Goal: Book appointment/travel/reservation

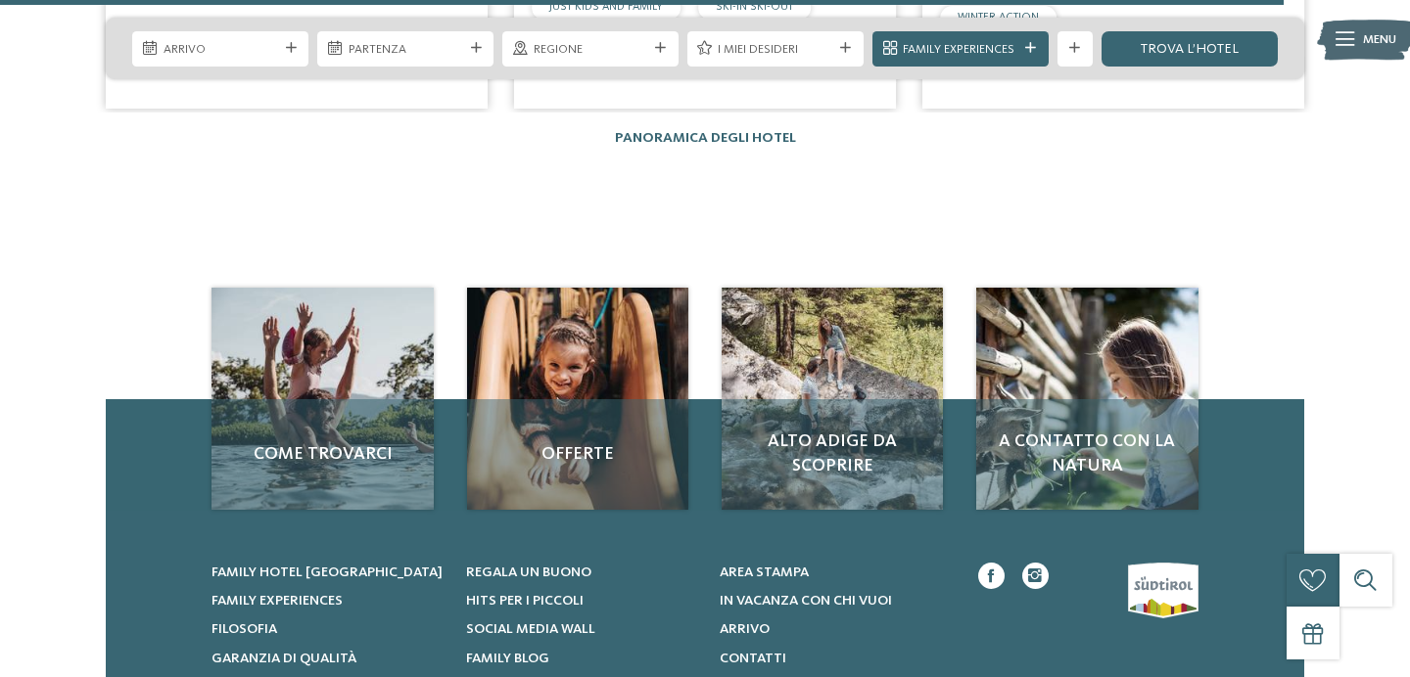
scroll to position [4449, 0]
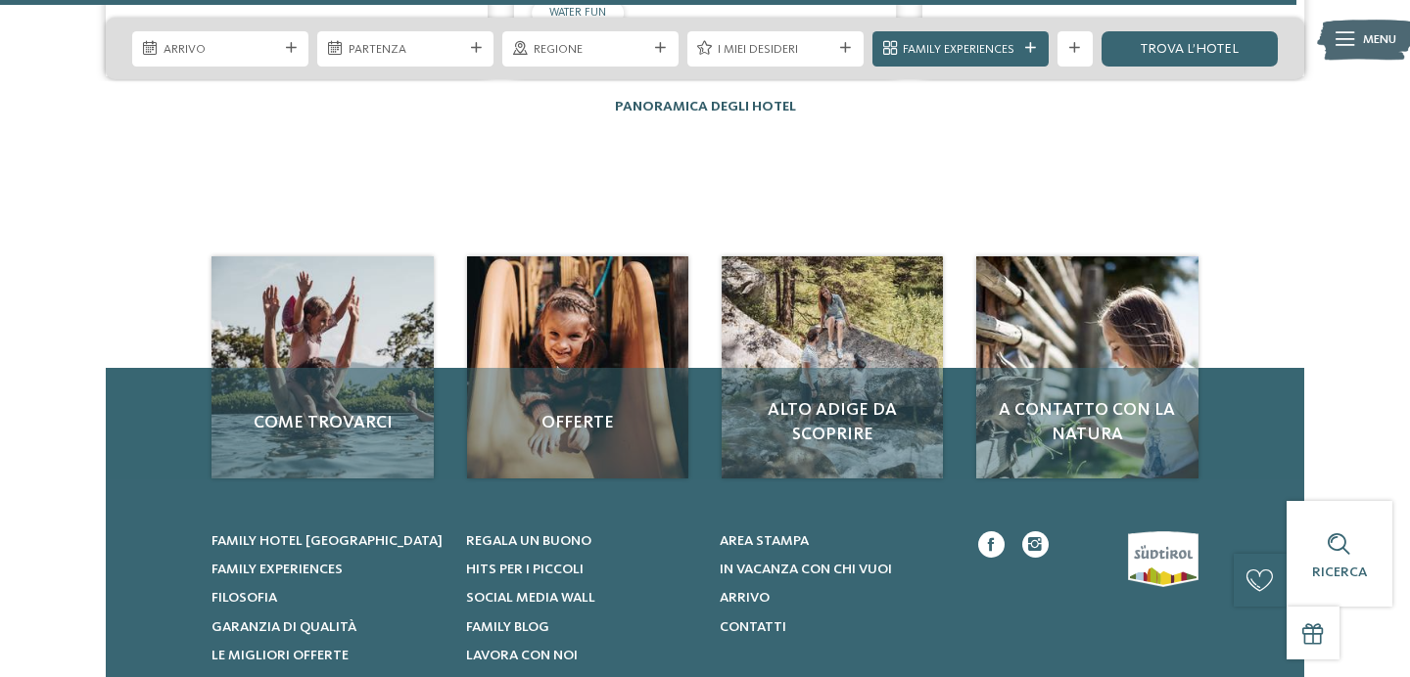
click at [723, 100] on link "Panoramica degli hotel" at bounding box center [705, 107] width 181 height 14
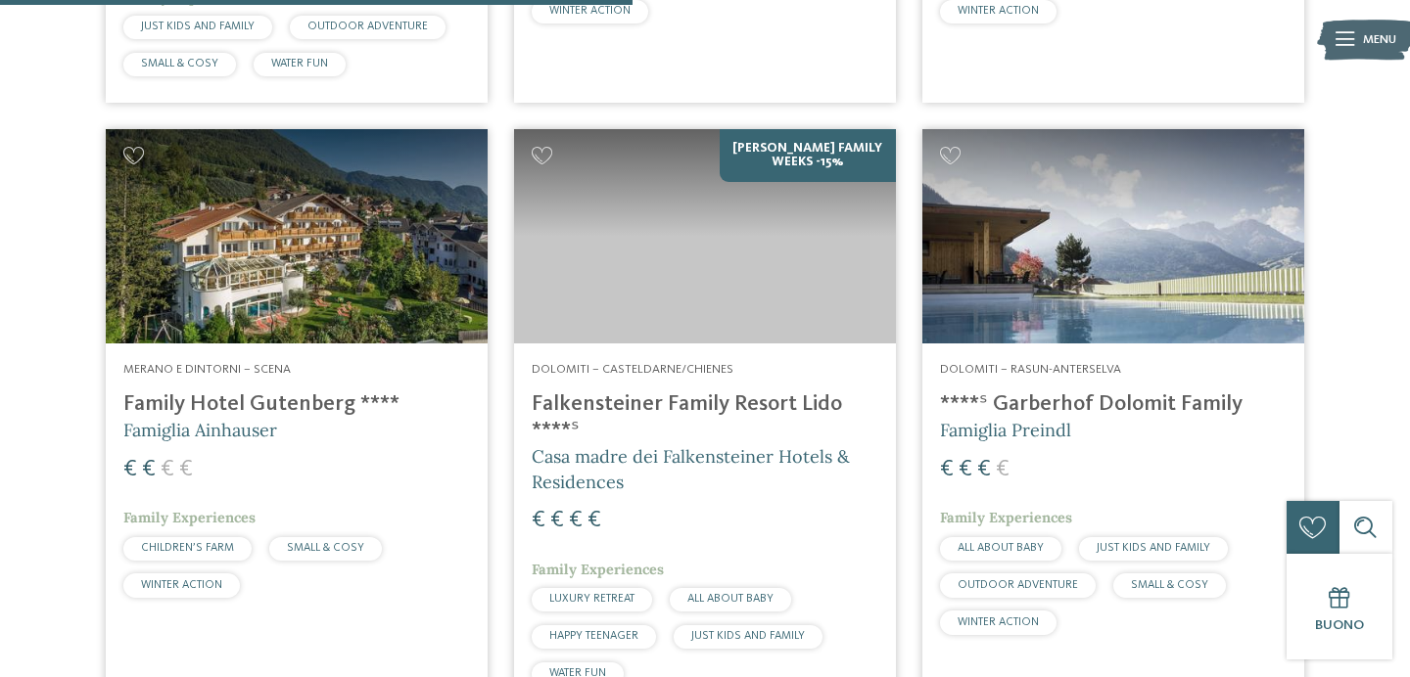
scroll to position [2721, 0]
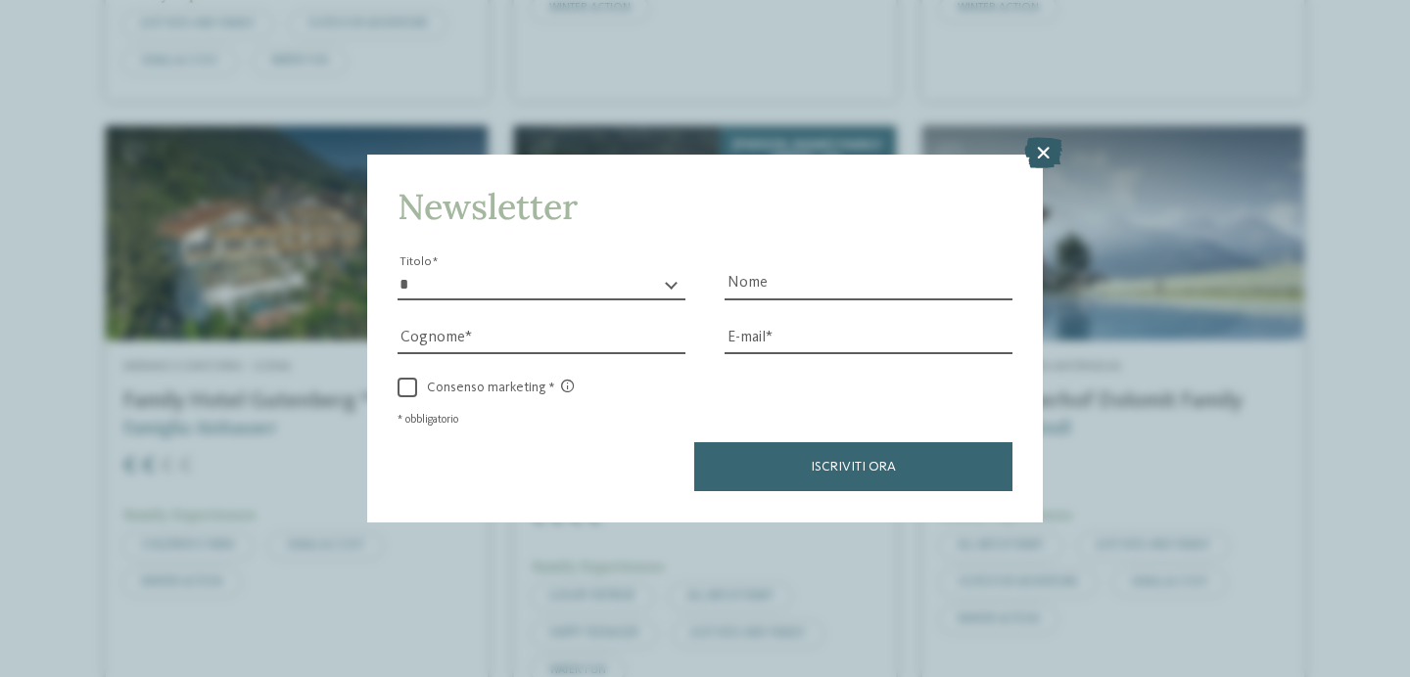
click at [1045, 155] on icon at bounding box center [1043, 153] width 38 height 31
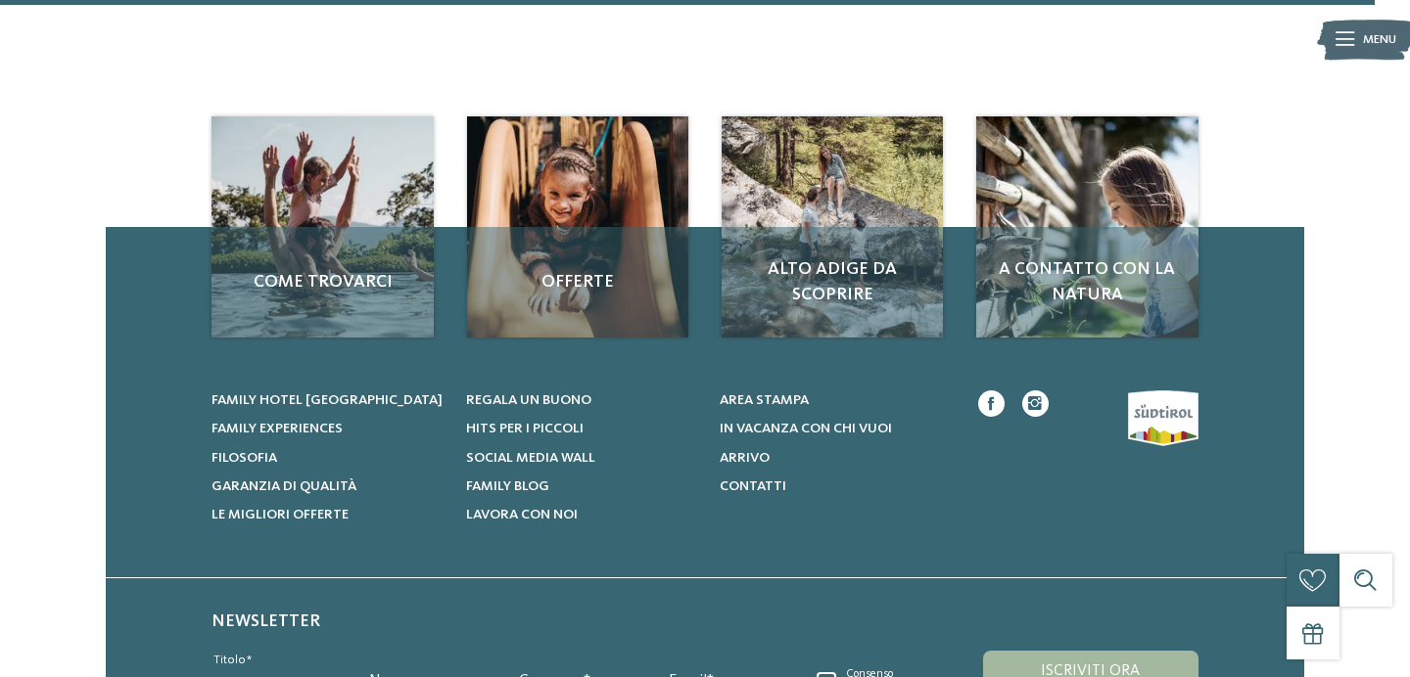
scroll to position [5907, 0]
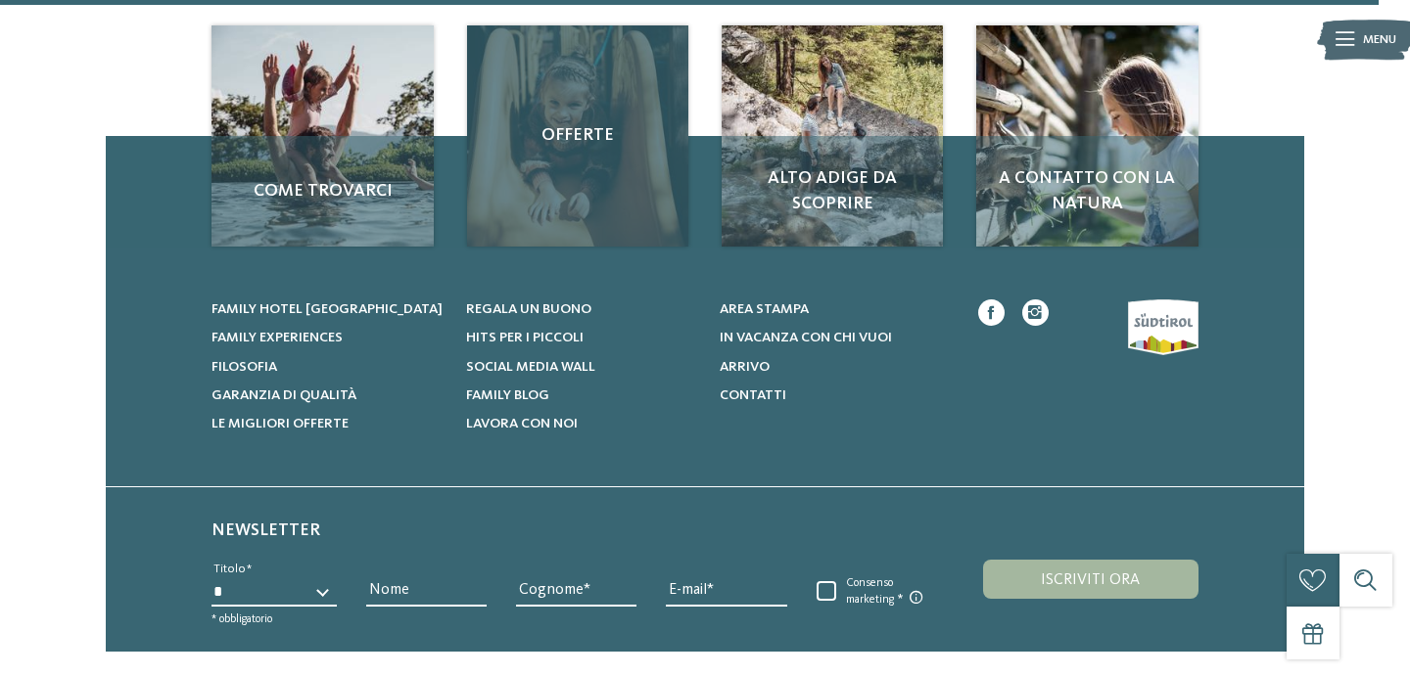
click at [600, 121] on div "Offerte" at bounding box center [578, 136] width 222 height 222
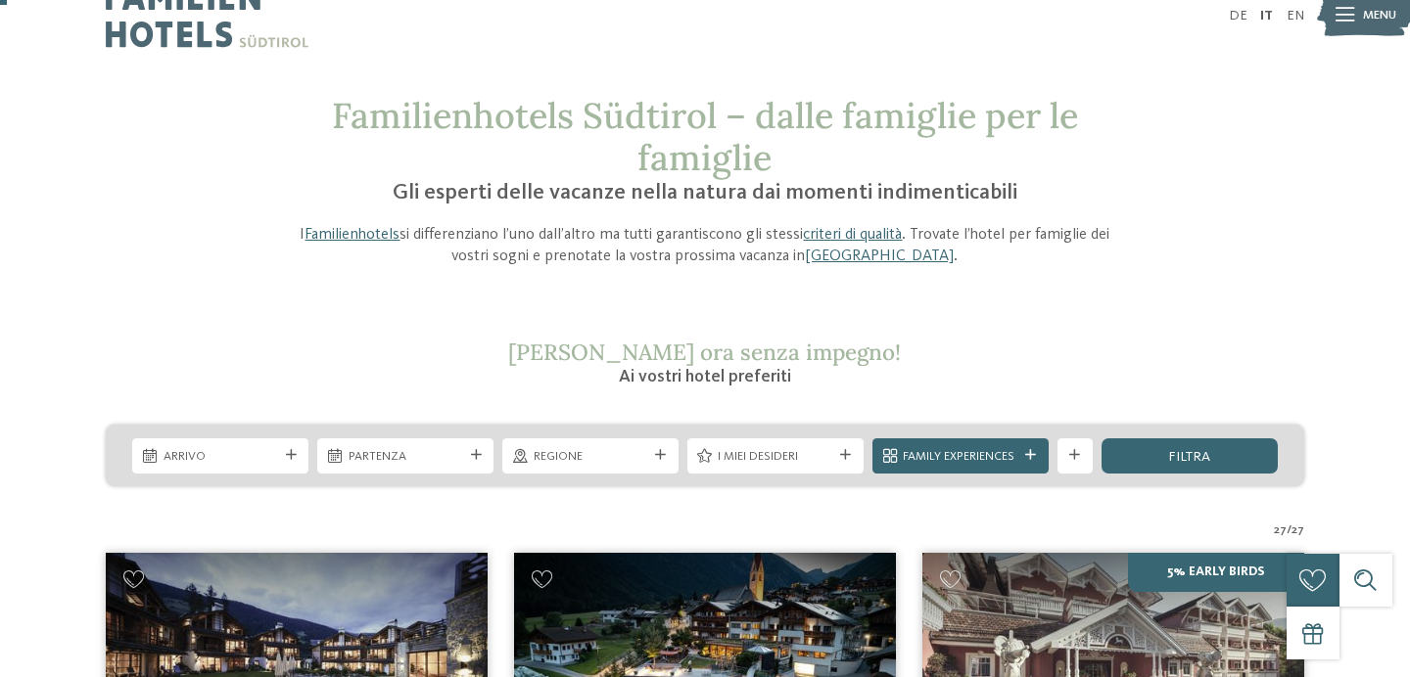
scroll to position [0, 0]
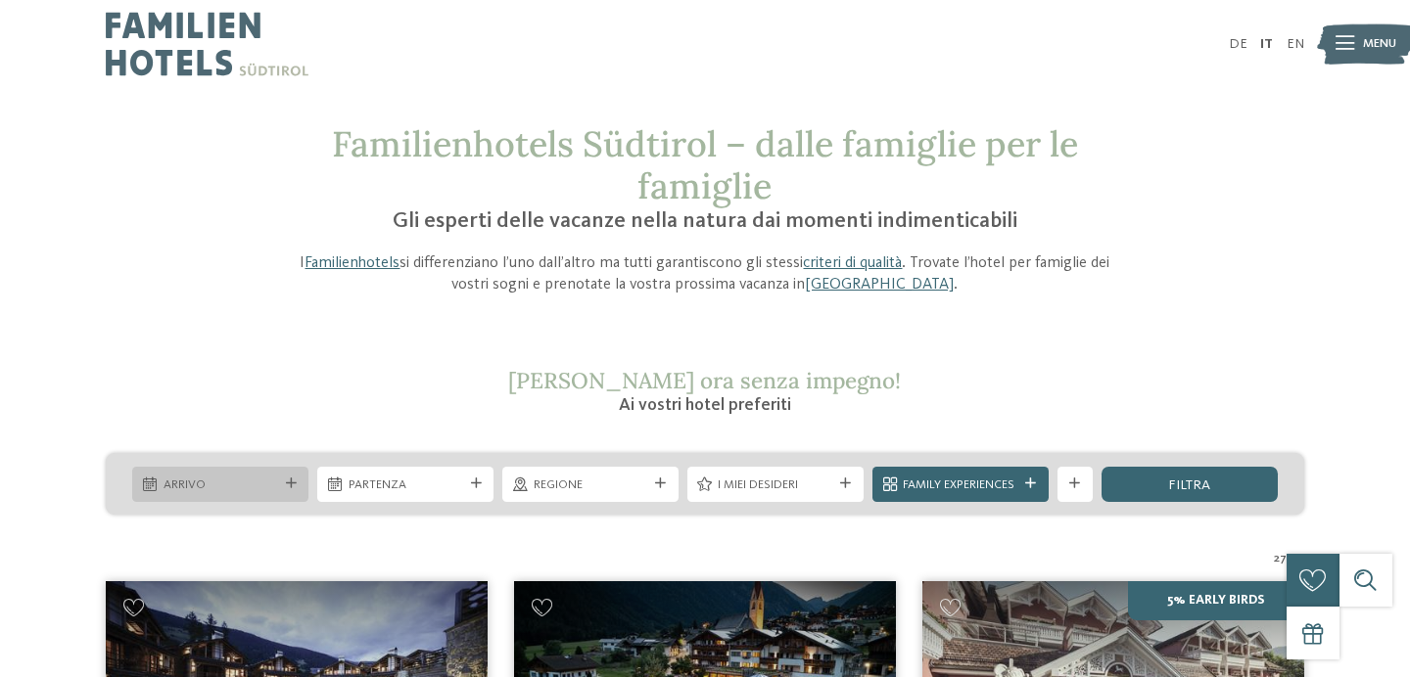
click at [269, 475] on div "Arrivo" at bounding box center [220, 484] width 123 height 19
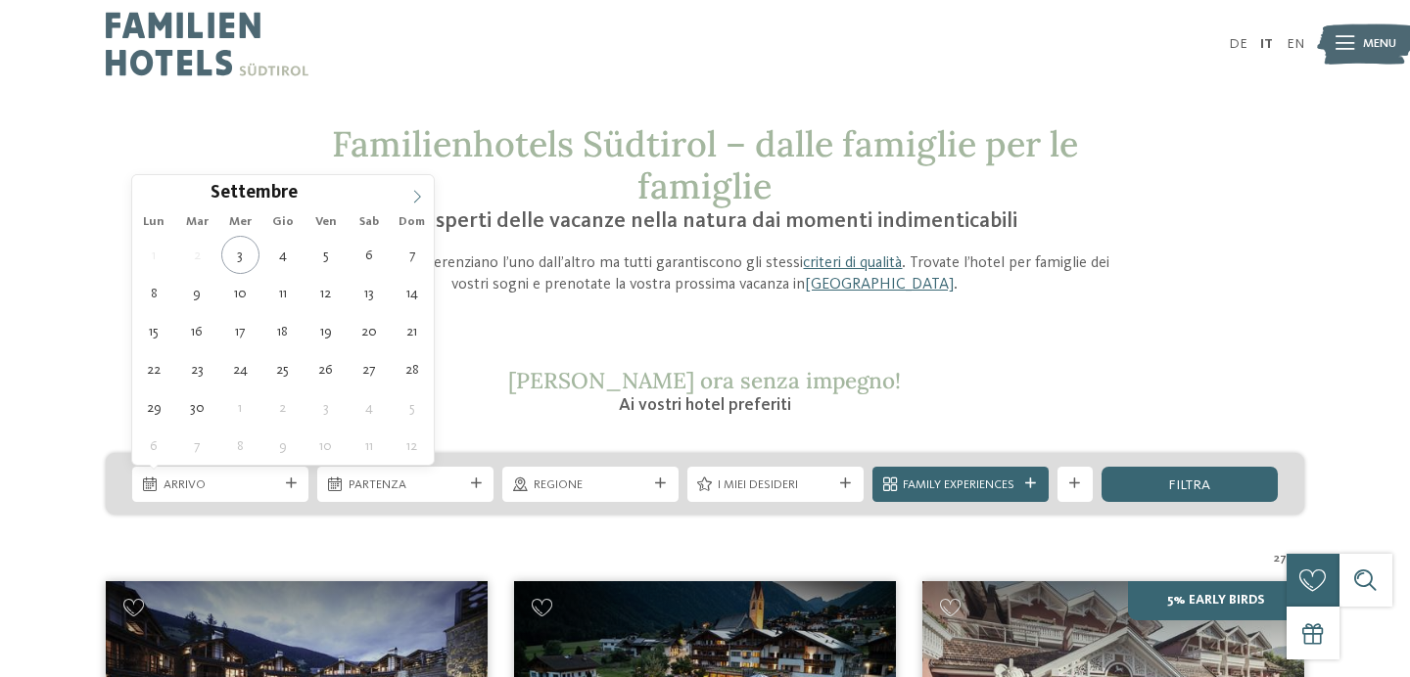
click at [416, 196] on icon at bounding box center [417, 197] width 14 height 14
type input "****"
click at [416, 196] on icon at bounding box center [417, 197] width 14 height 14
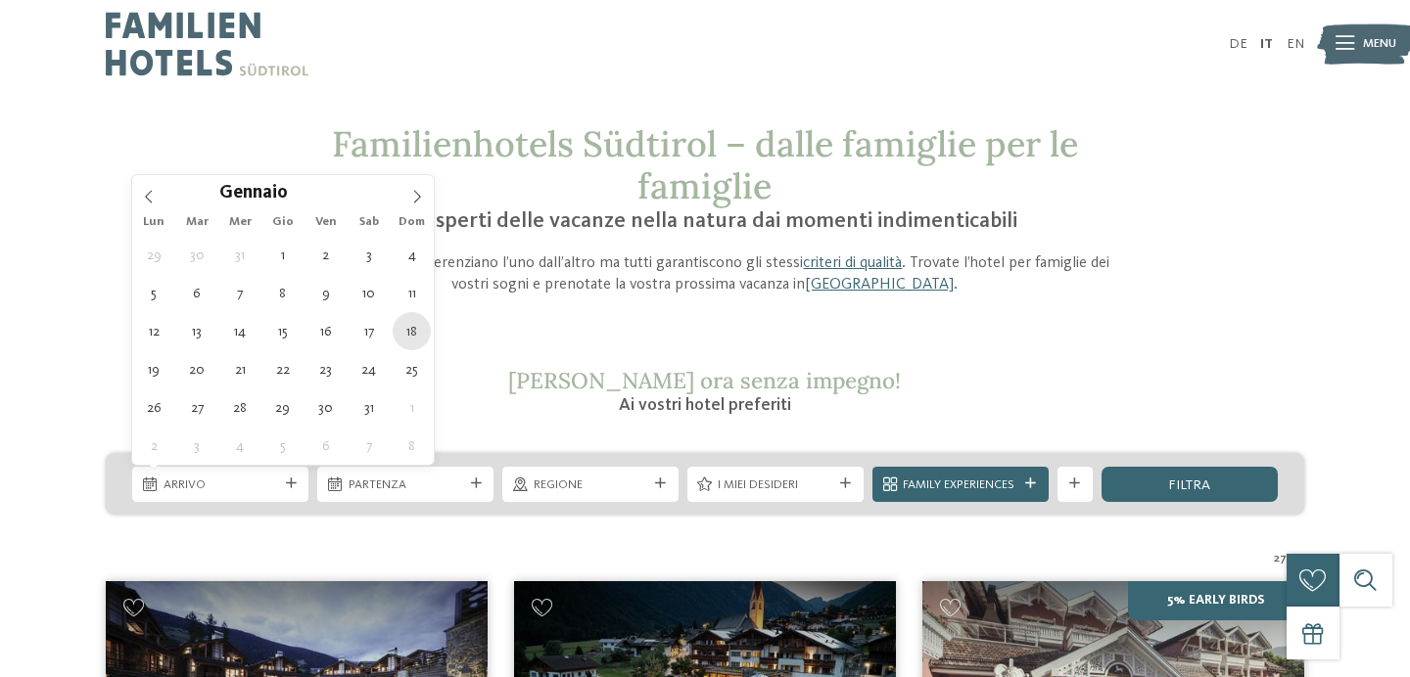
type div "18.01.2026"
type input "****"
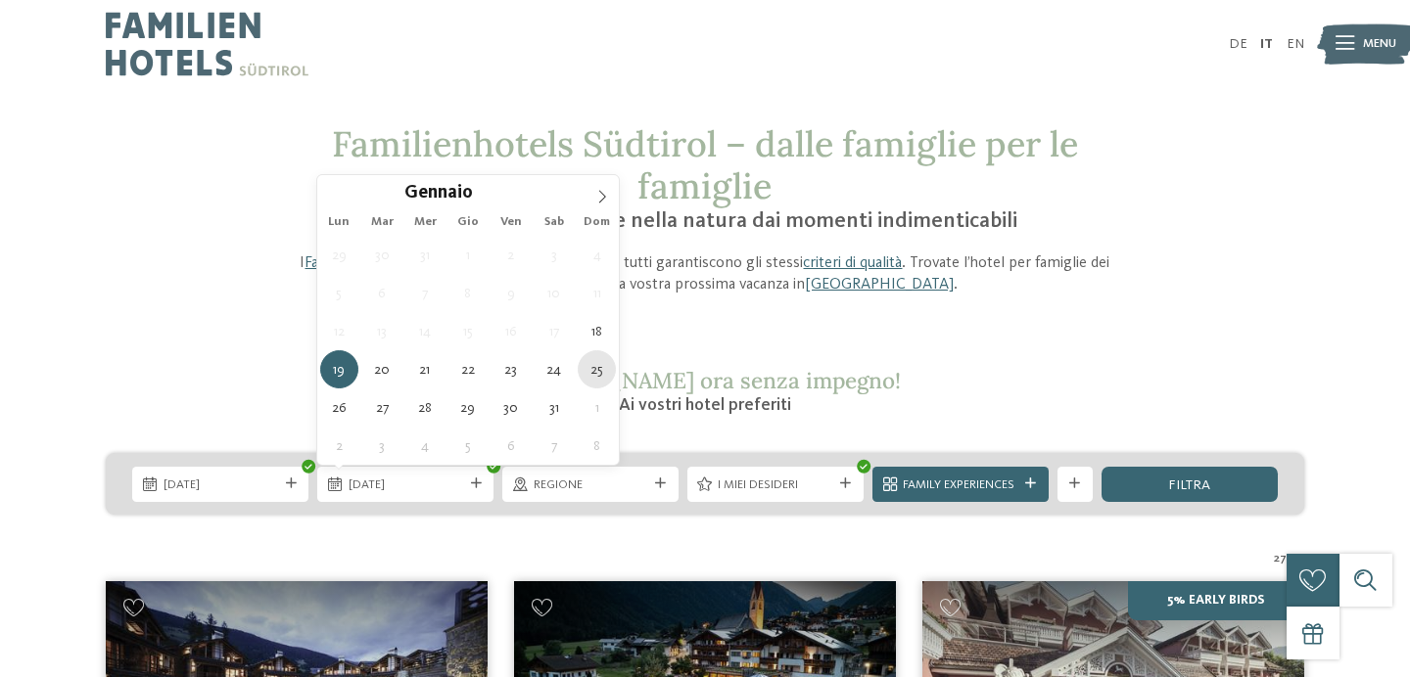
type div "25.01.2026"
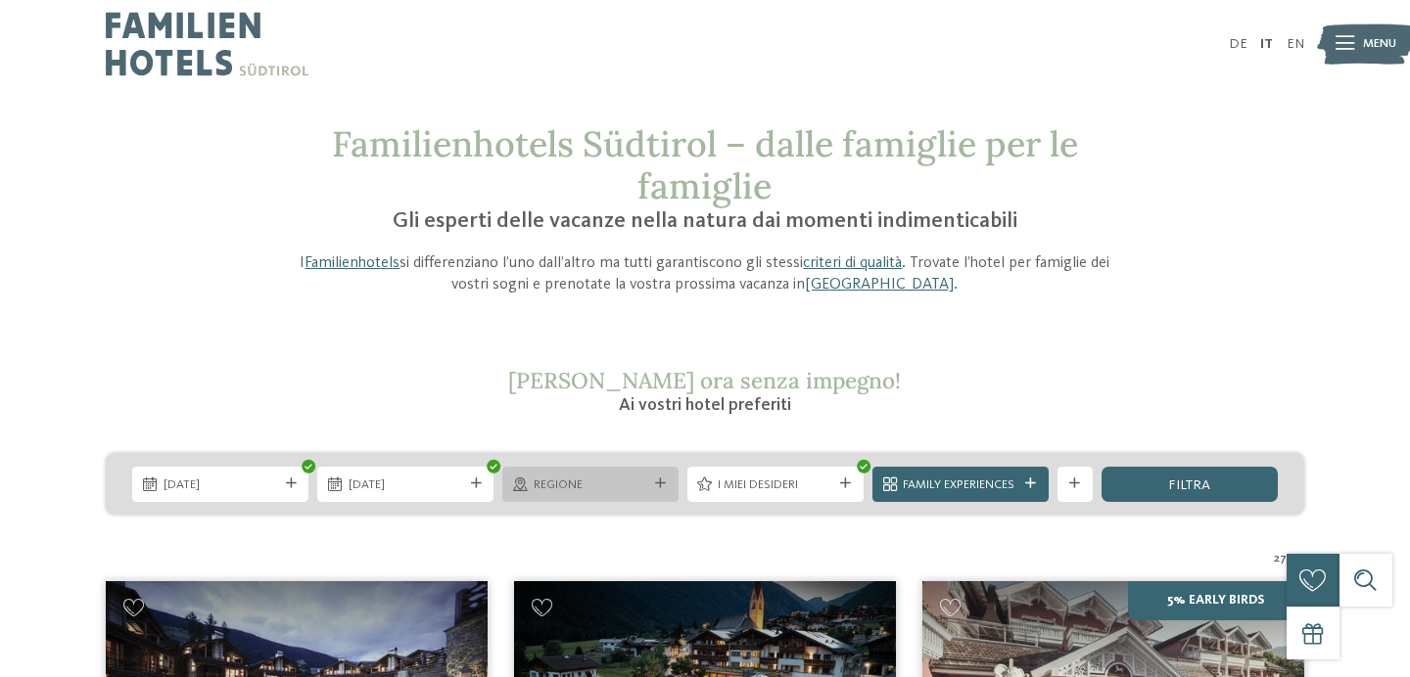
click at [624, 479] on span "Regione" at bounding box center [590, 486] width 115 height 18
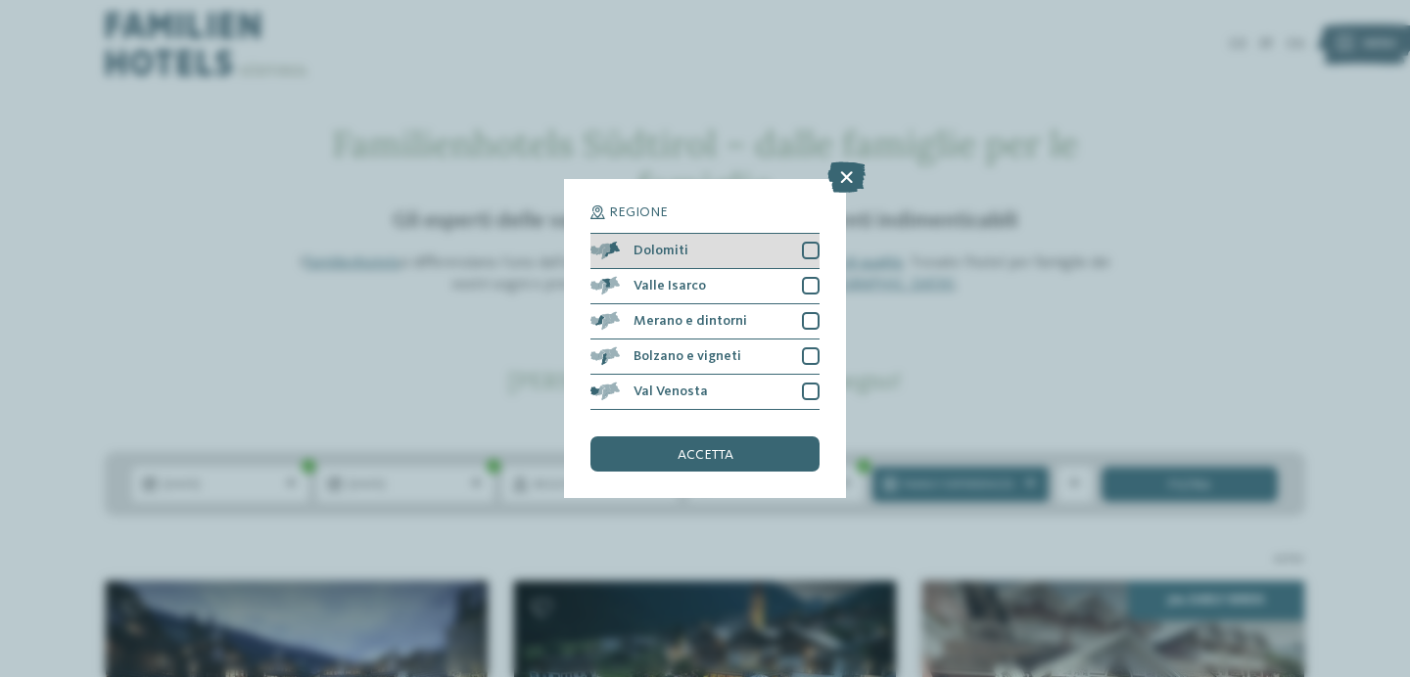
click at [813, 246] on div at bounding box center [811, 251] width 18 height 18
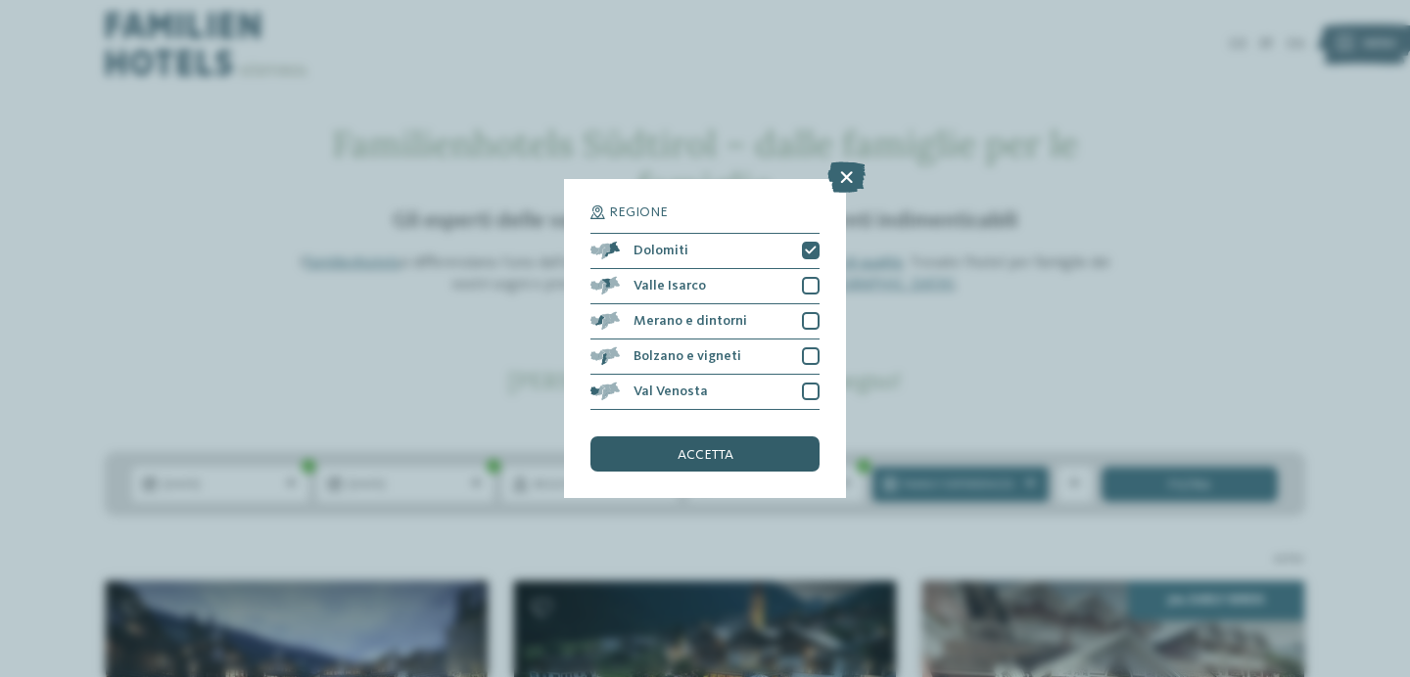
click at [731, 457] on span "accetta" at bounding box center [705, 455] width 56 height 14
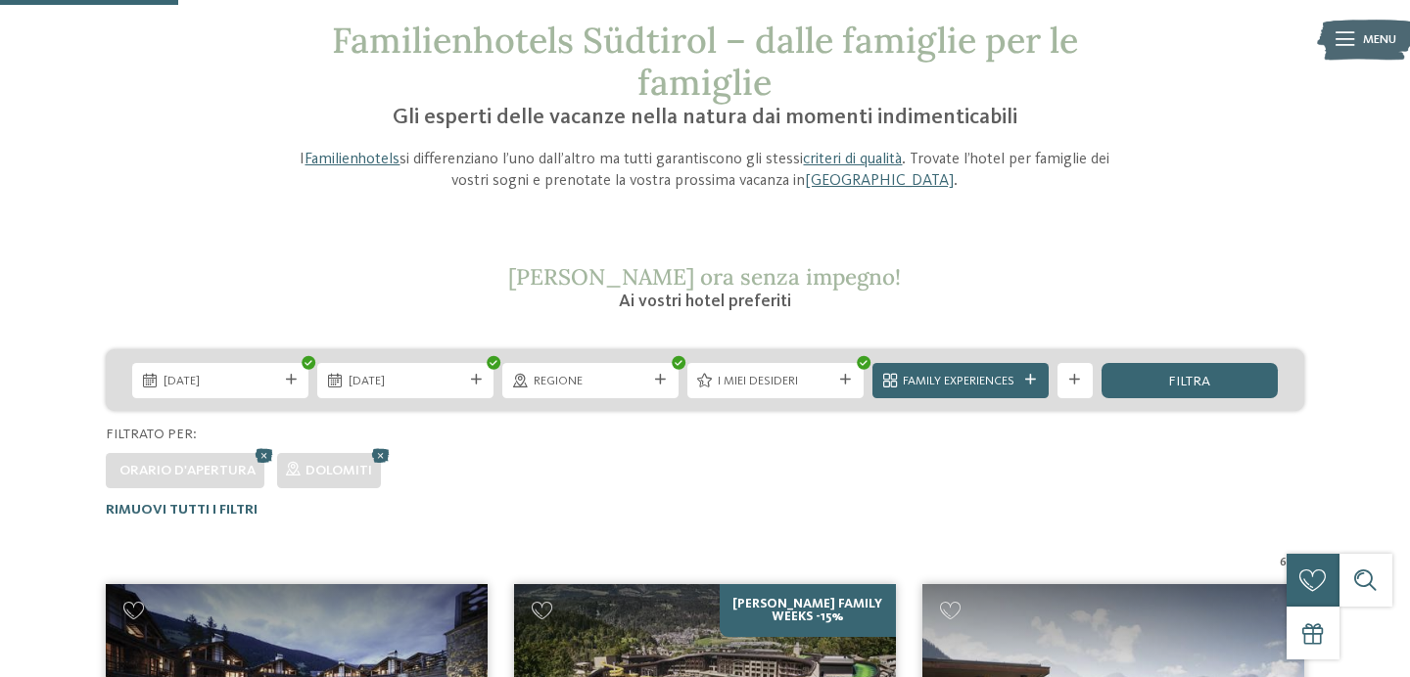
scroll to position [15, 0]
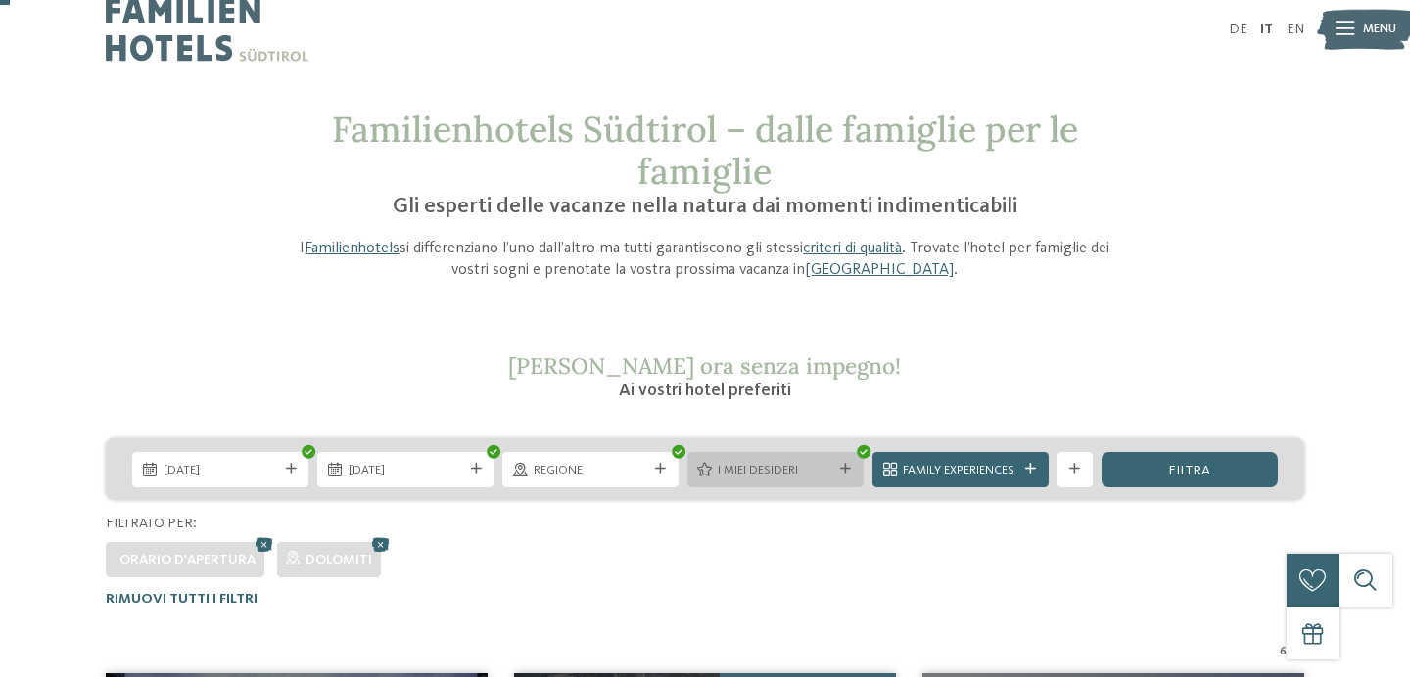
click at [847, 471] on icon at bounding box center [845, 469] width 11 height 11
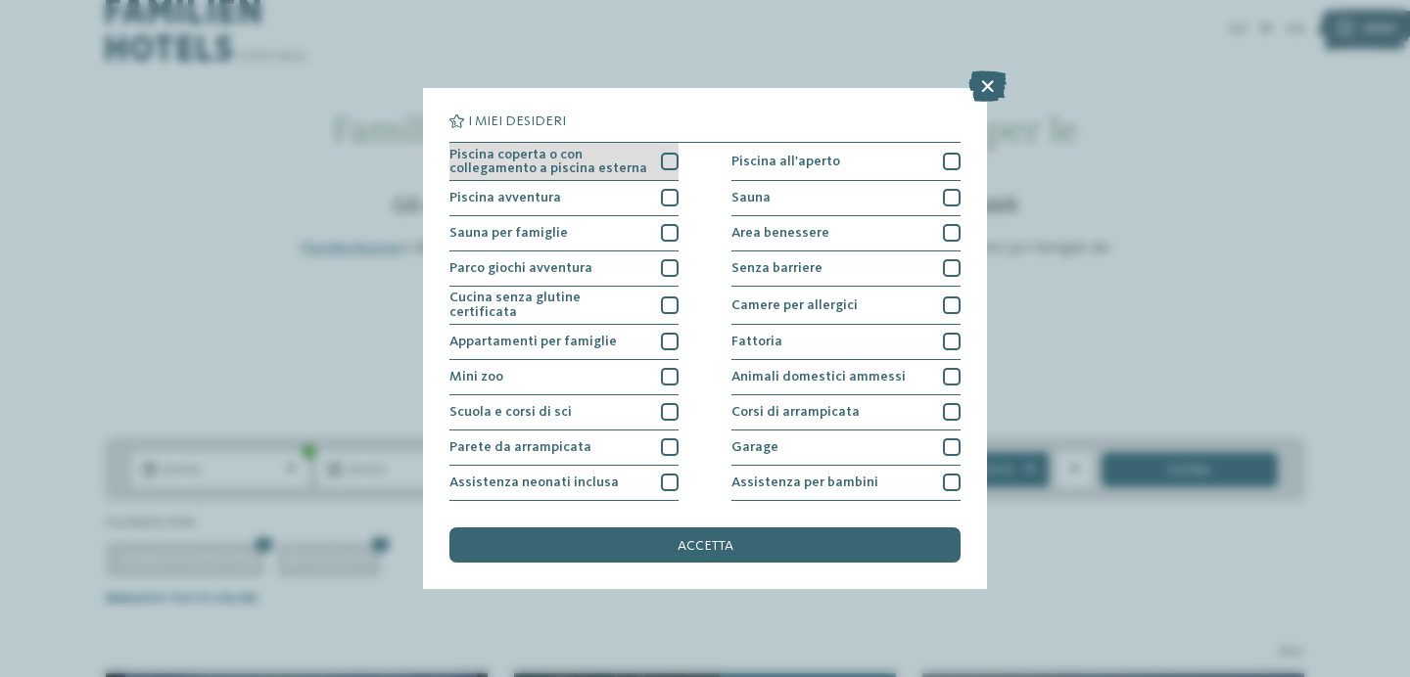
click at [670, 162] on div at bounding box center [670, 162] width 18 height 18
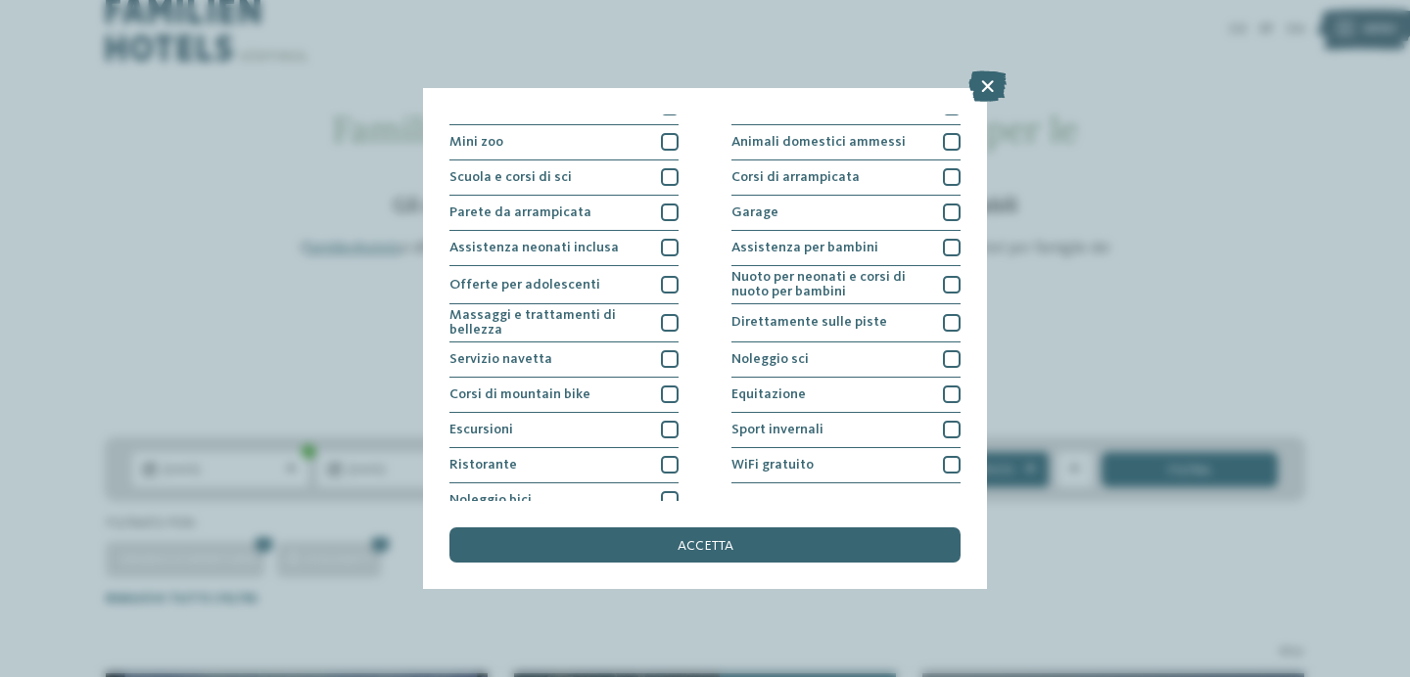
scroll to position [250, 0]
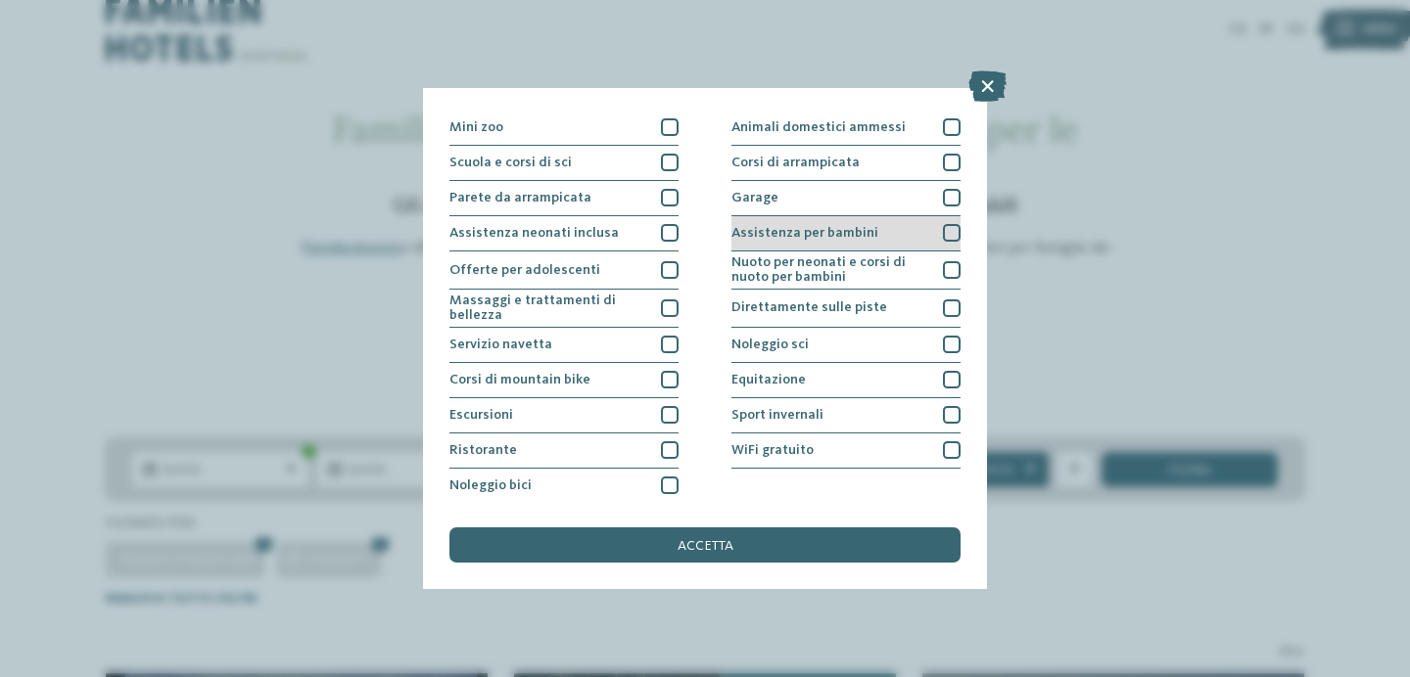
click at [953, 228] on div at bounding box center [952, 233] width 18 height 18
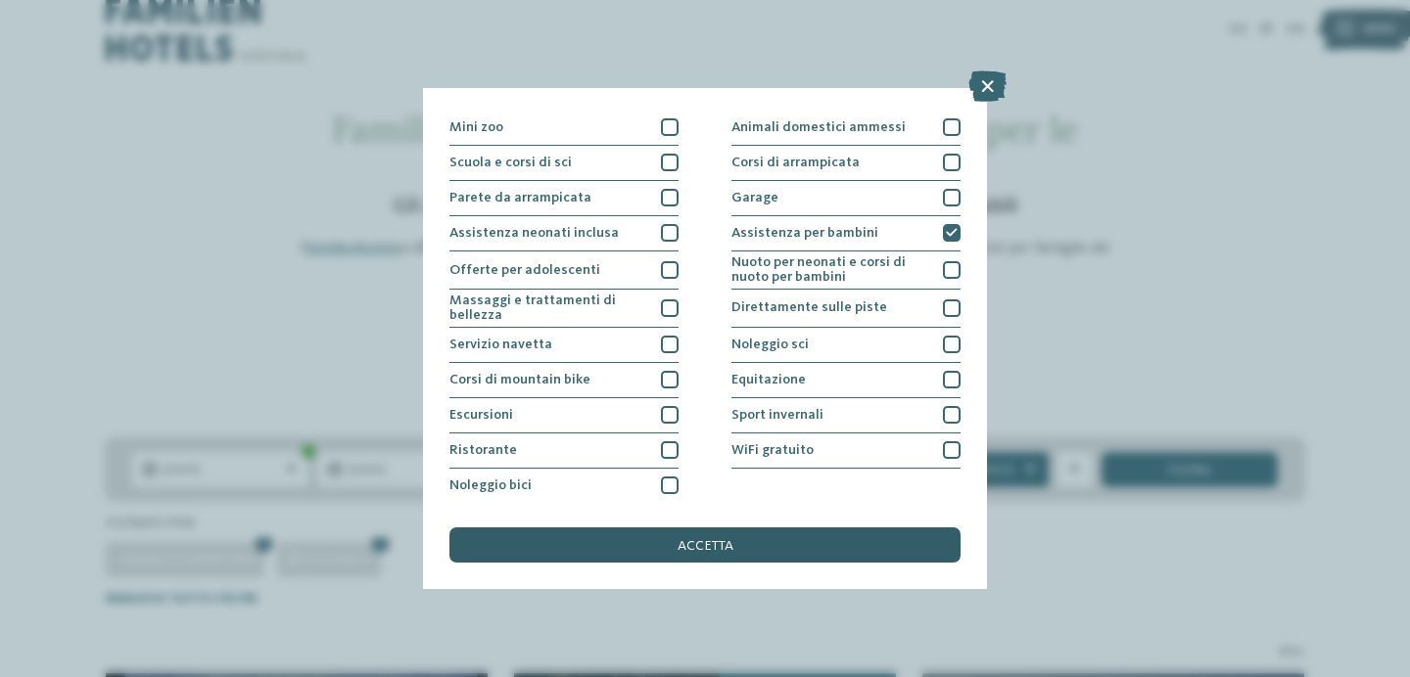
click at [735, 547] on div "accetta" at bounding box center [704, 545] width 511 height 35
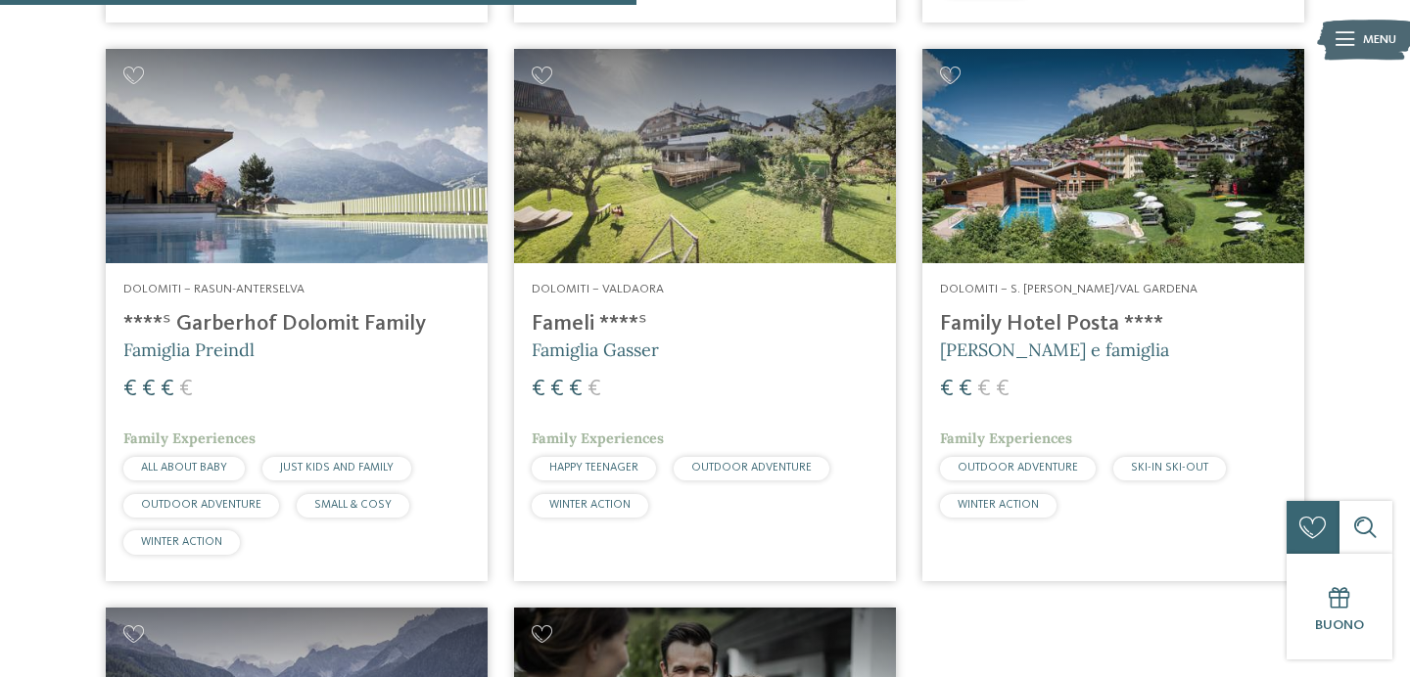
scroll to position [1251, 0]
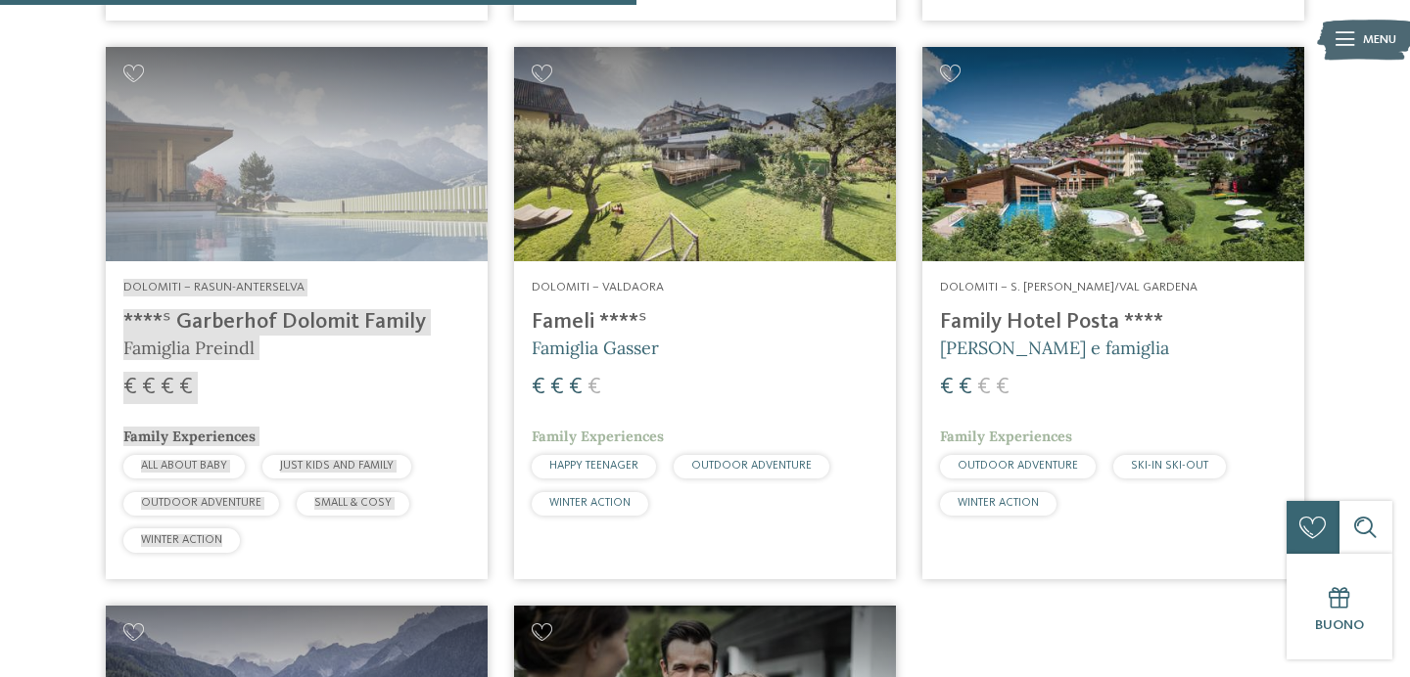
drag, startPoint x: 214, startPoint y: 310, endPoint x: 1089, endPoint y: 3, distance: 927.5
click at [0, 0] on body "Solo un momento – il sito web sta caricando … DE IT" at bounding box center [705, 474] width 1410 height 3450
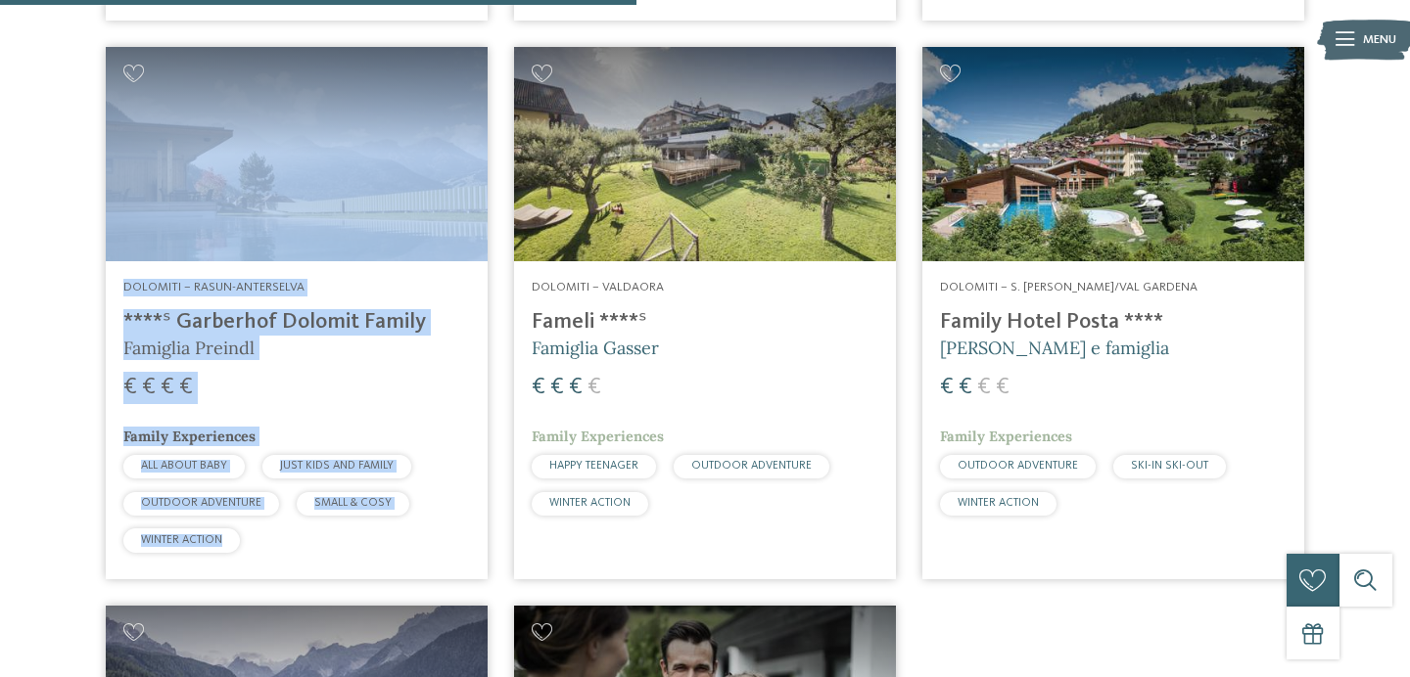
click at [684, 238] on img at bounding box center [705, 154] width 382 height 214
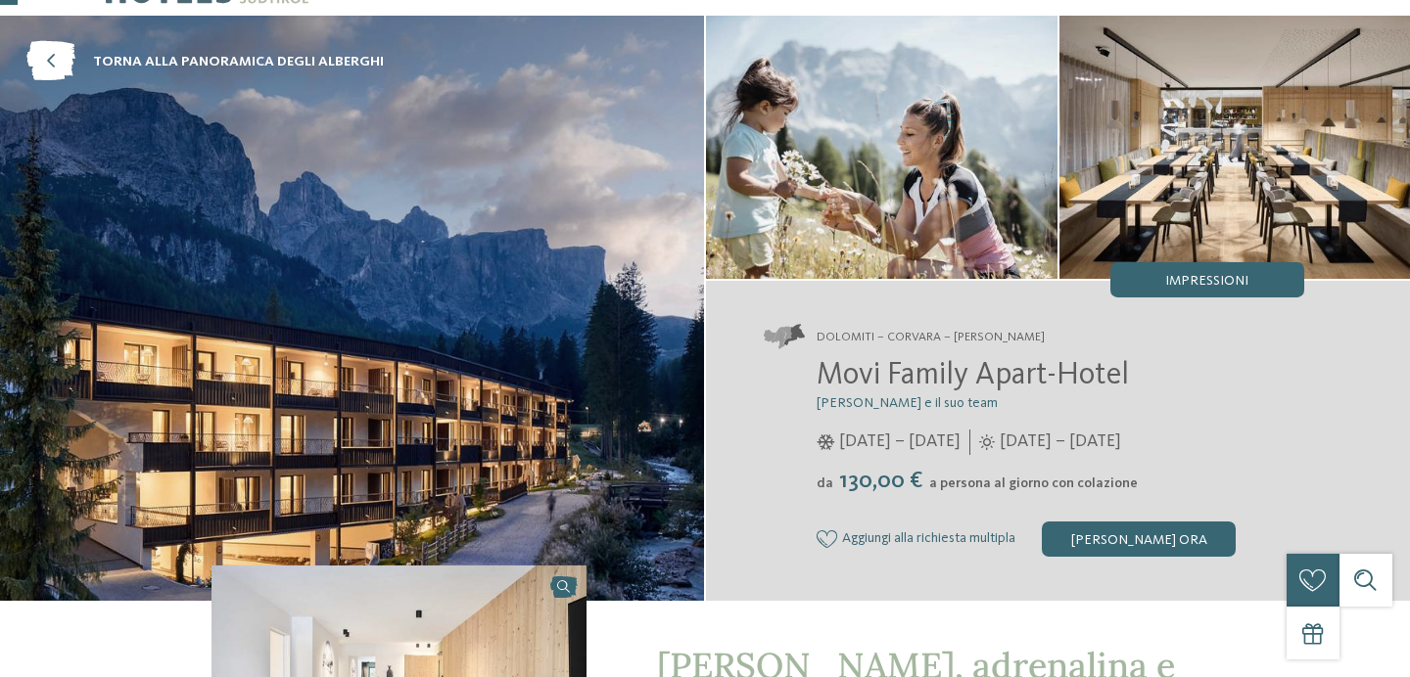
scroll to position [80, 0]
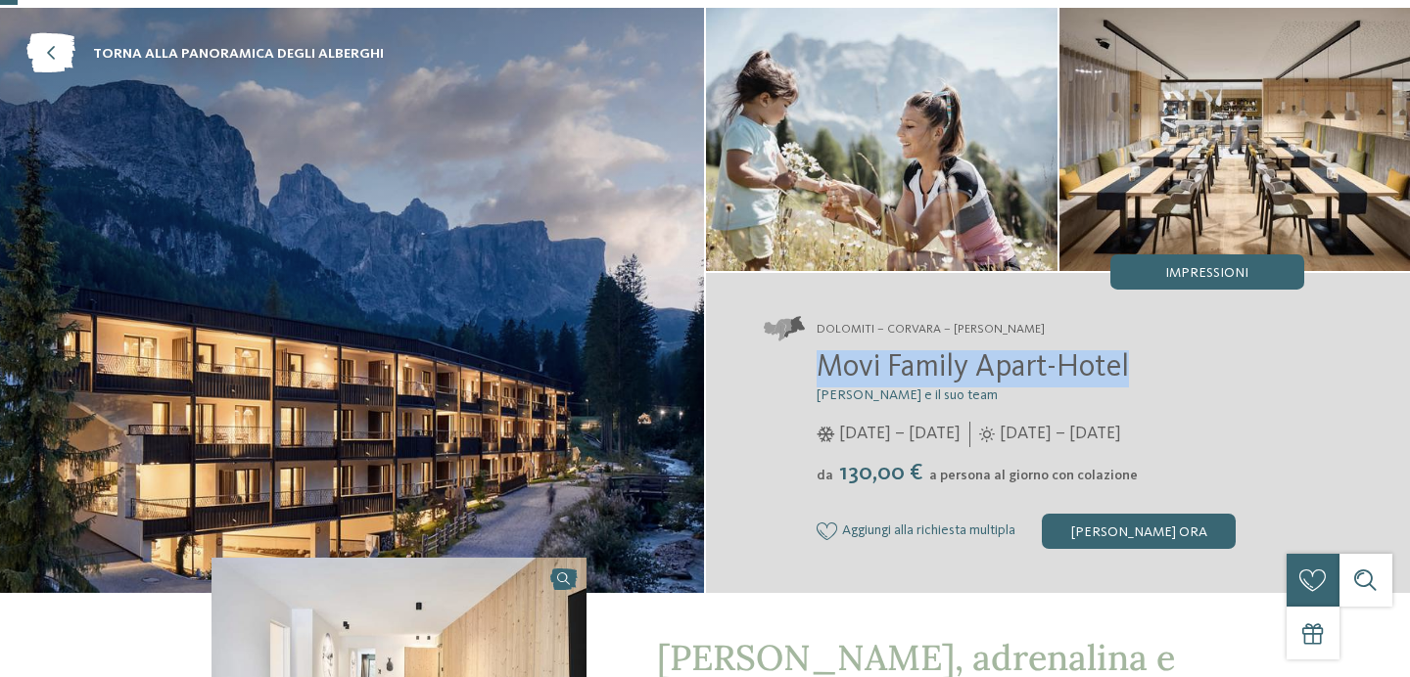
drag, startPoint x: 1134, startPoint y: 366, endPoint x: 808, endPoint y: 373, distance: 326.0
click at [808, 373] on div "Movi Family Apart-Hotel Andrea Varallo e il suo team 05/12/2024 – 06/04/2025 da" at bounding box center [1034, 449] width 540 height 199
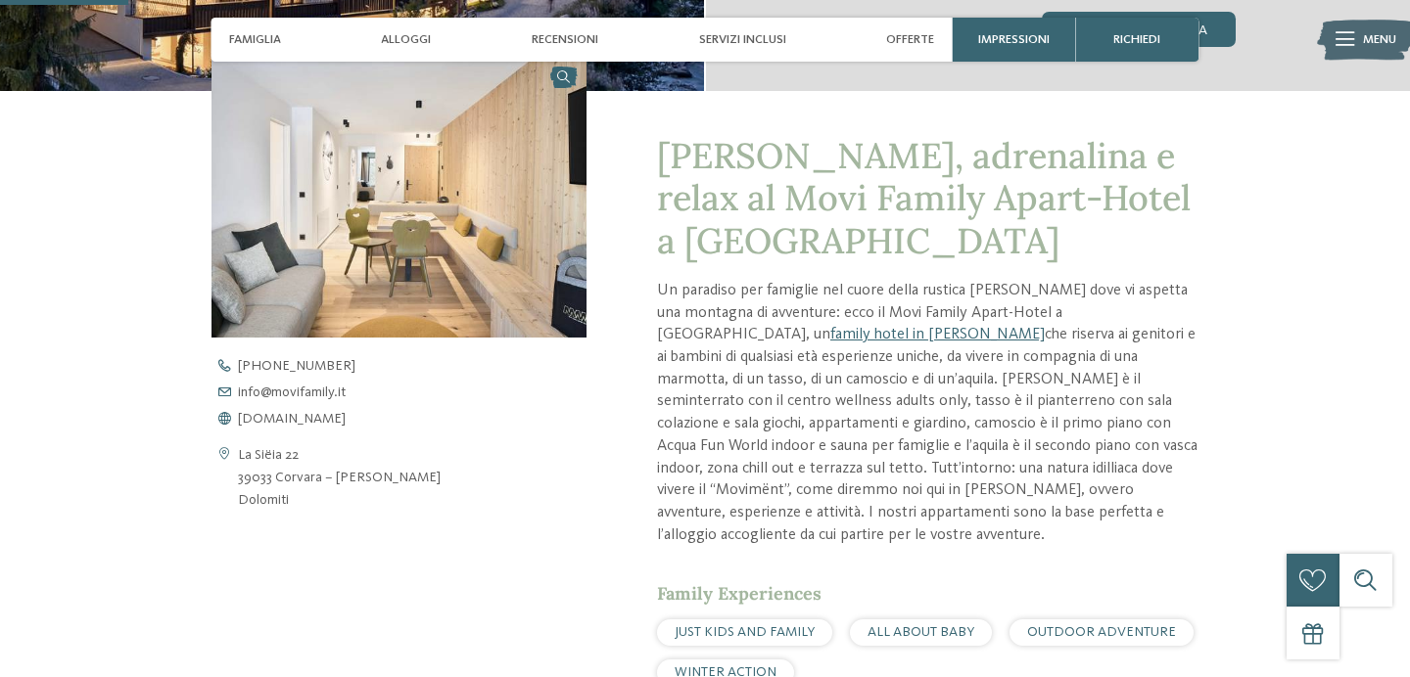
scroll to position [585, 0]
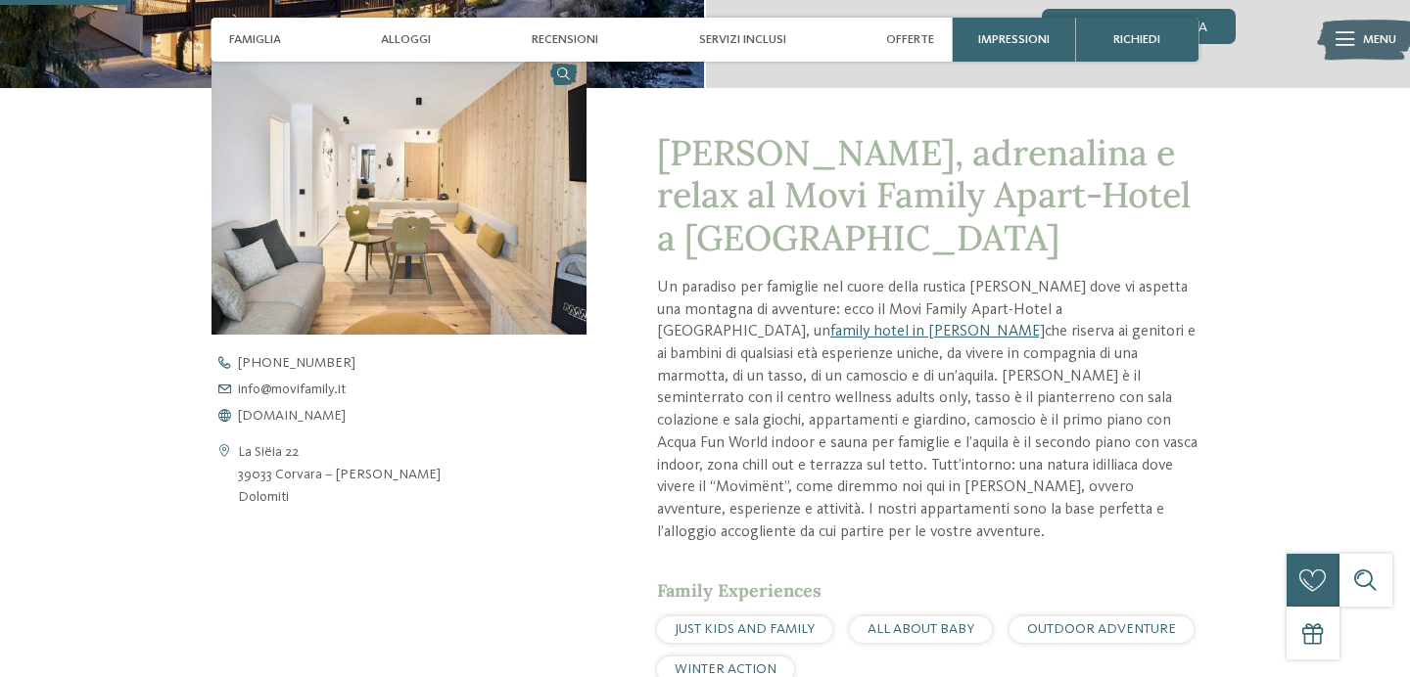
click at [376, 122] on img at bounding box center [398, 194] width 375 height 282
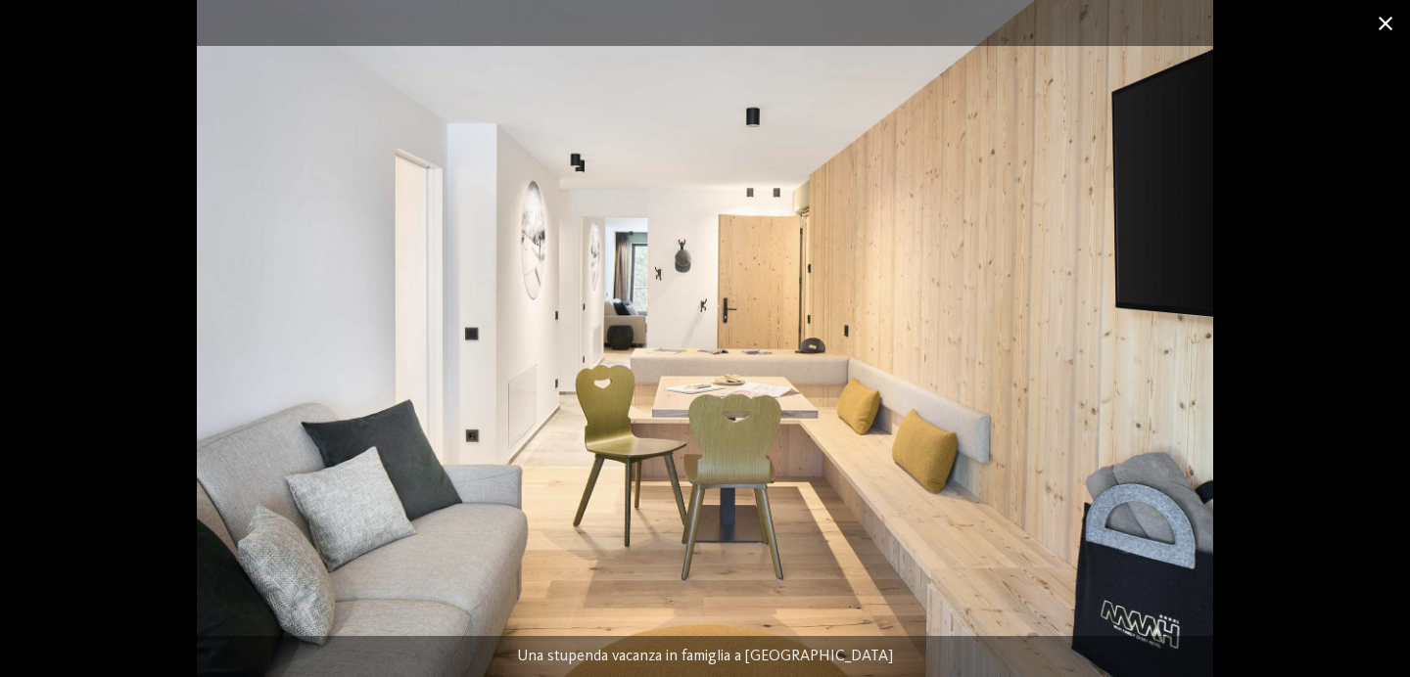
click at [1389, 22] on span at bounding box center [1385, 23] width 49 height 46
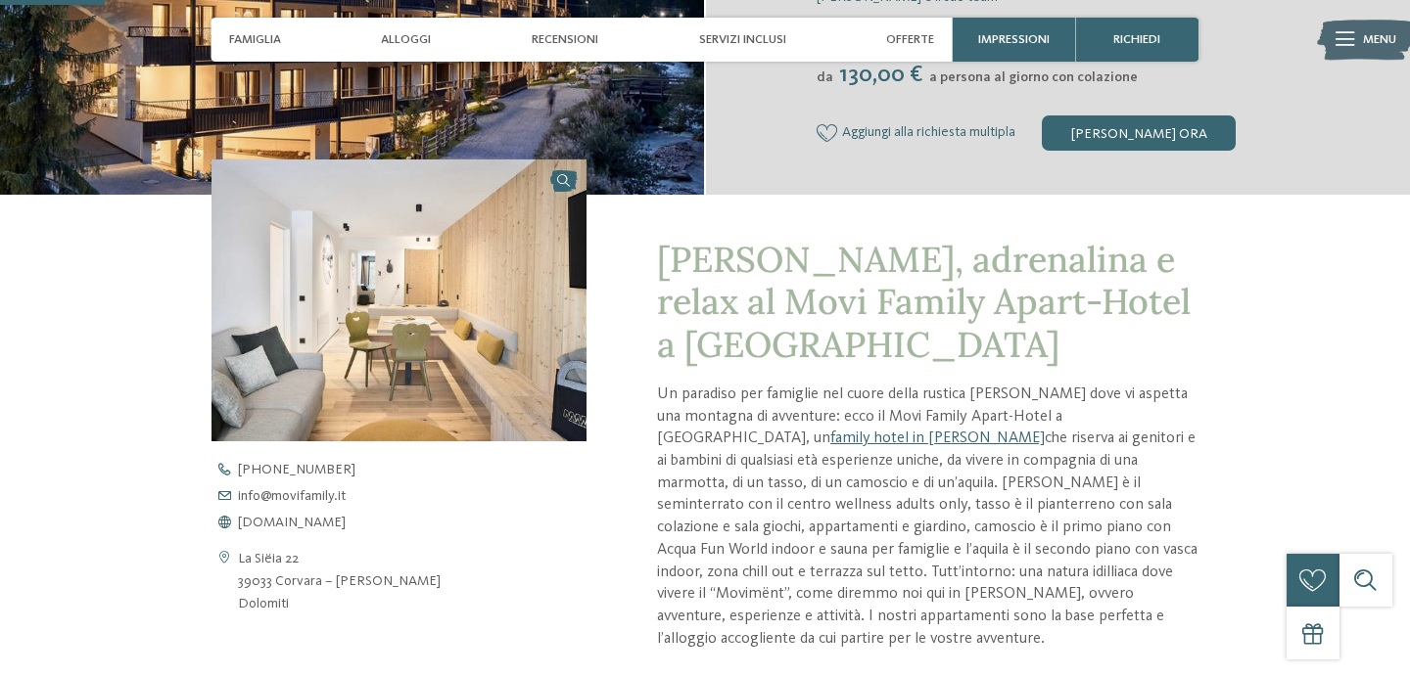
scroll to position [470, 0]
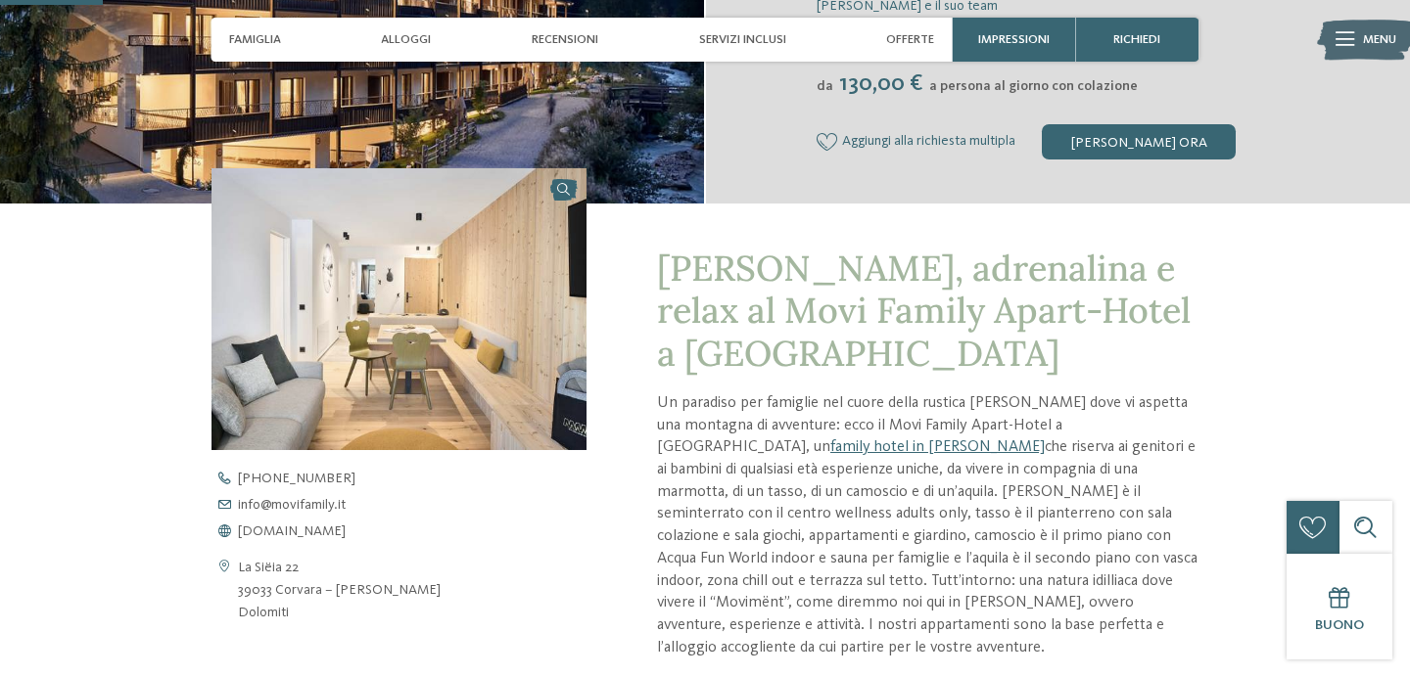
click at [463, 284] on img at bounding box center [398, 309] width 375 height 282
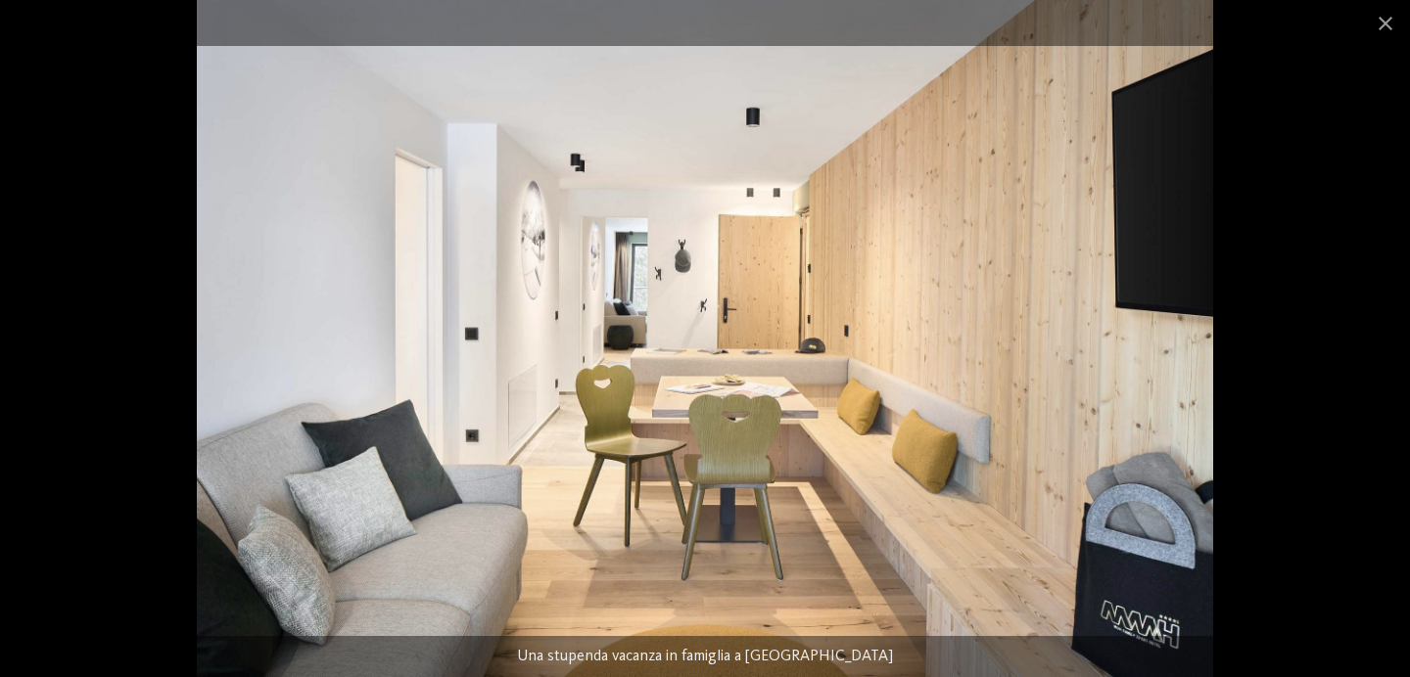
click at [772, 378] on img at bounding box center [705, 338] width 1016 height 677
click at [1385, 22] on span at bounding box center [1385, 23] width 49 height 46
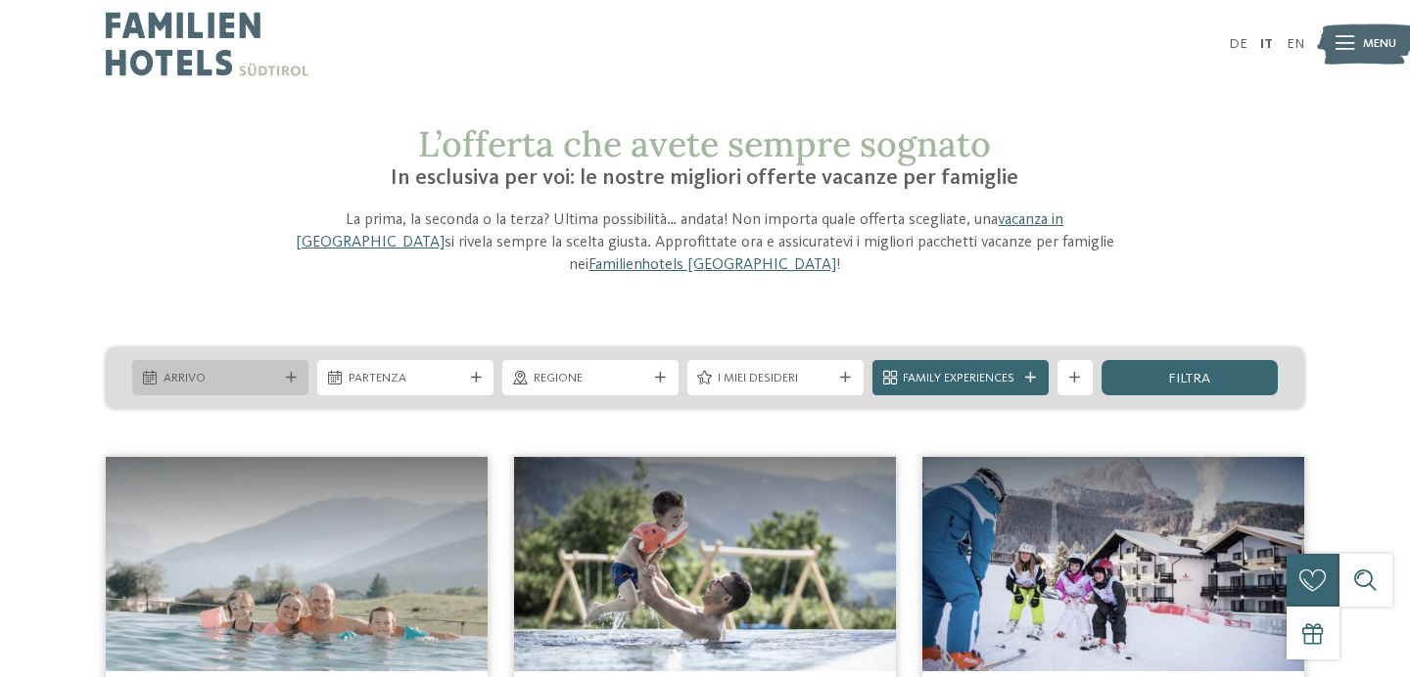
click at [239, 370] on span "Arrivo" at bounding box center [220, 379] width 115 height 18
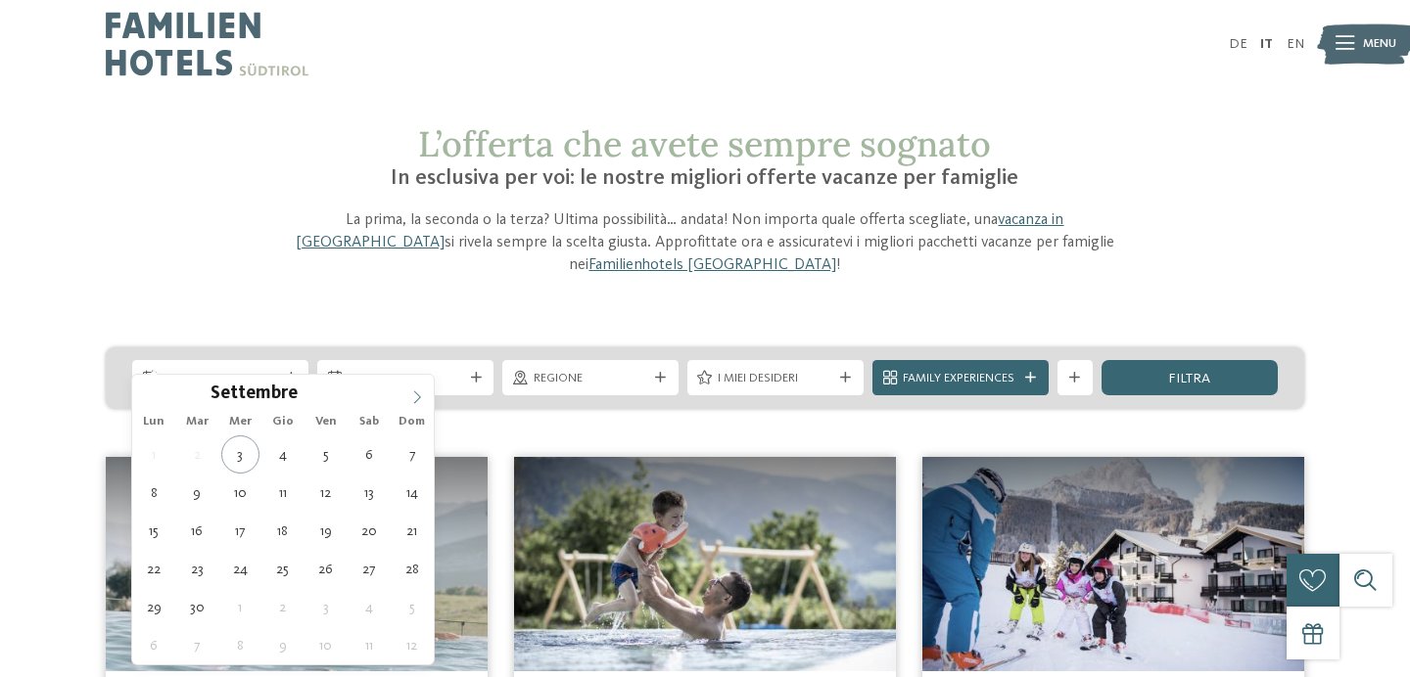
click at [417, 400] on icon at bounding box center [417, 397] width 7 height 13
type input "****"
click at [417, 400] on icon at bounding box center [417, 397] width 7 height 13
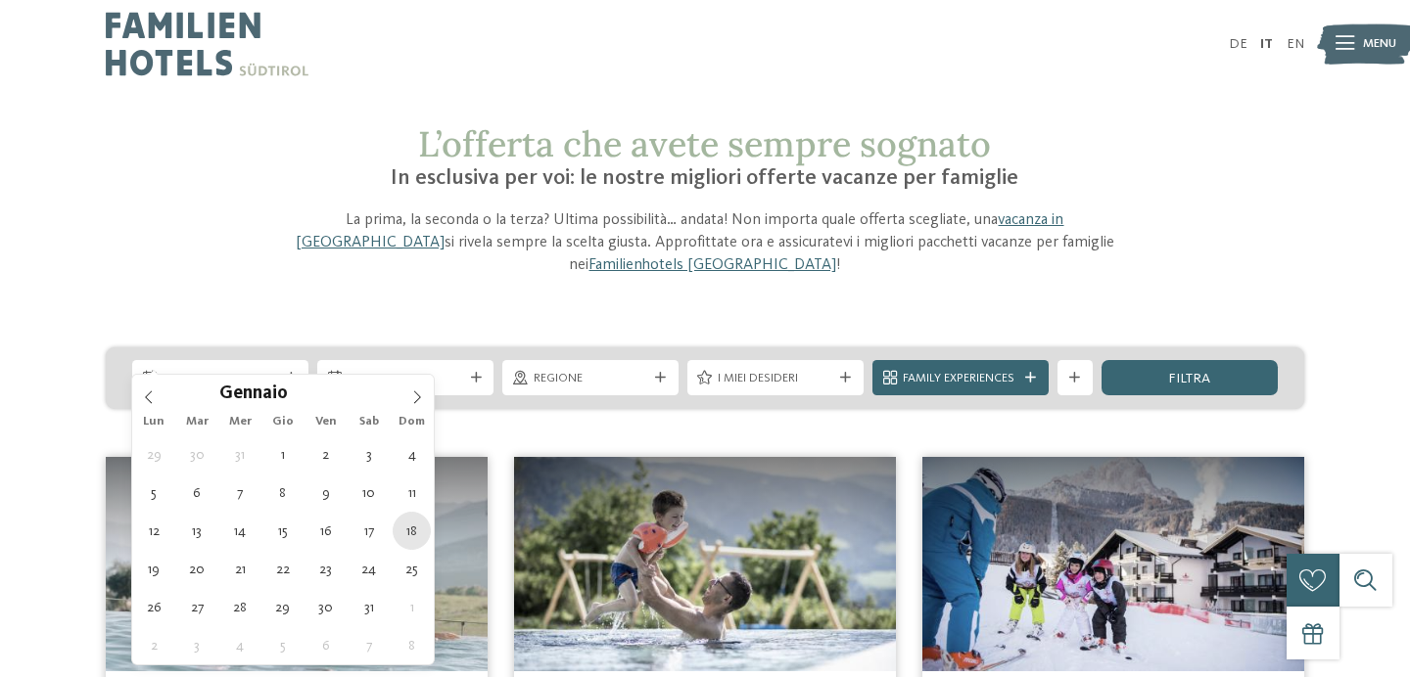
type div "18.01.2026"
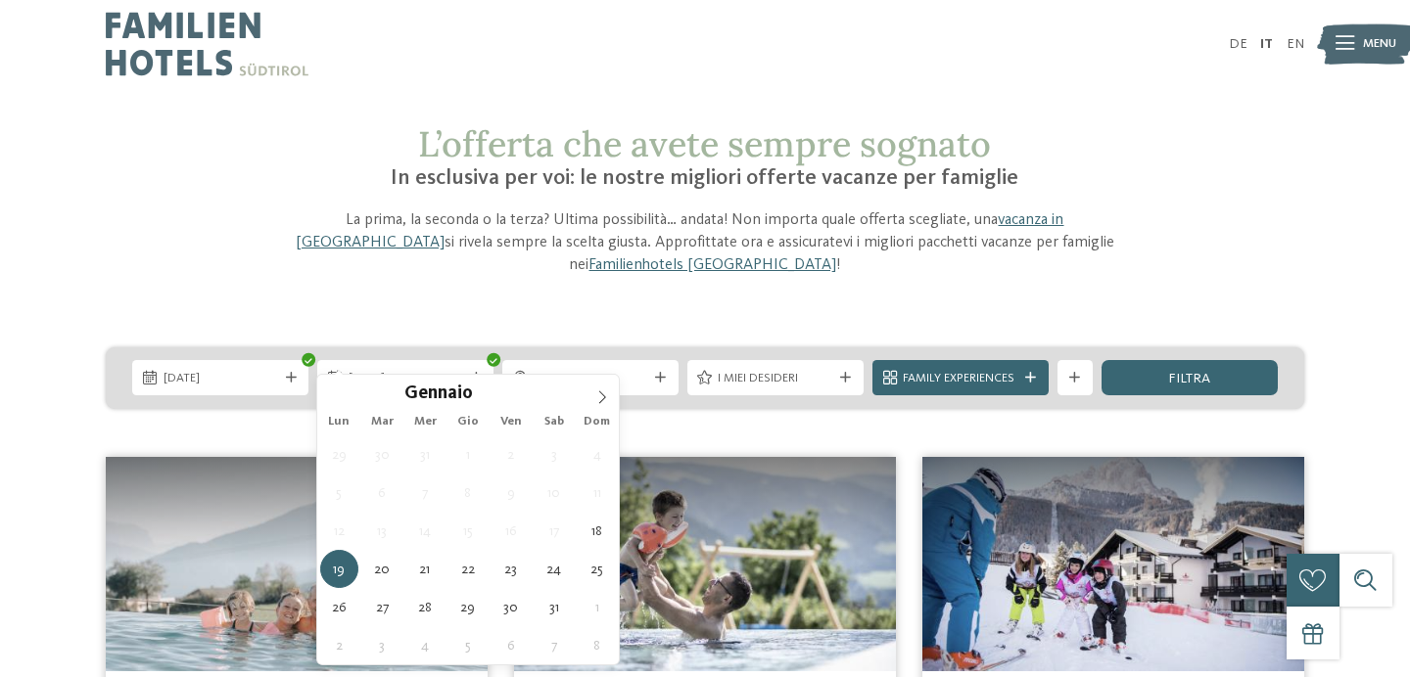
type input "****"
type div "25.01.2026"
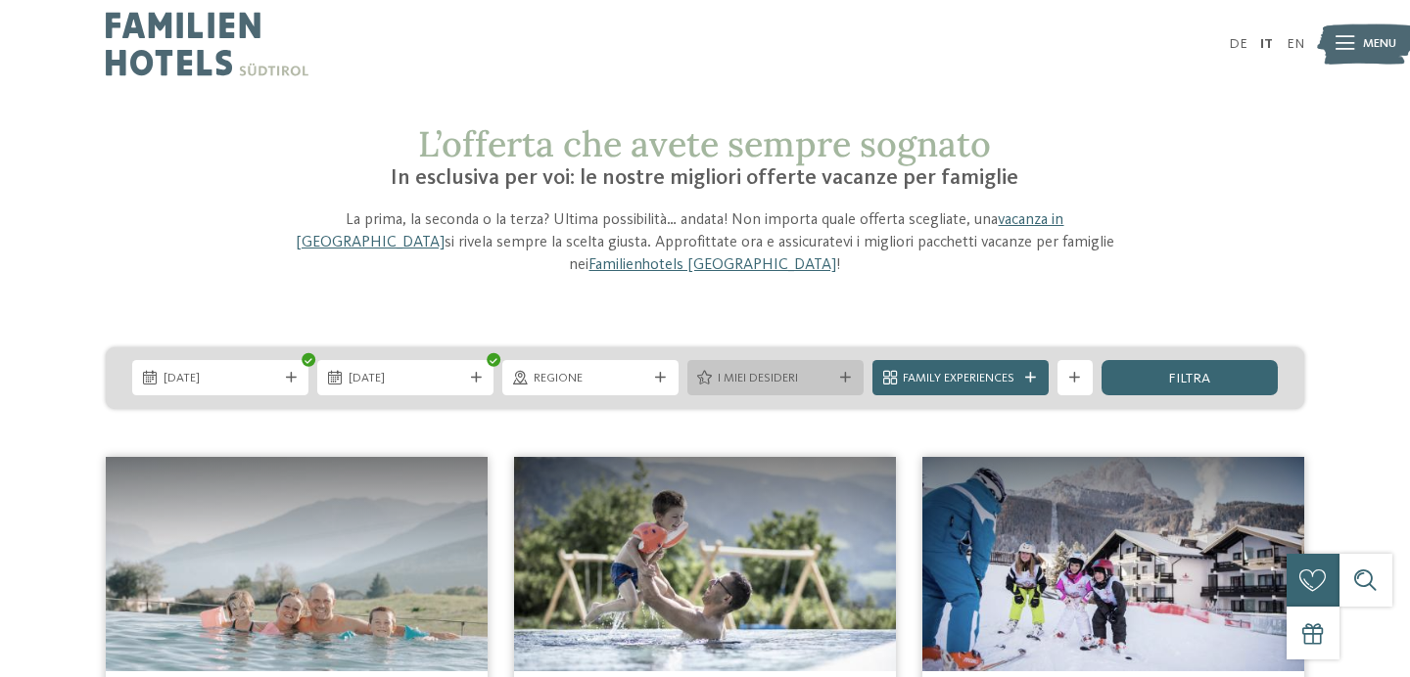
click at [813, 370] on span "I miei desideri" at bounding box center [775, 379] width 115 height 18
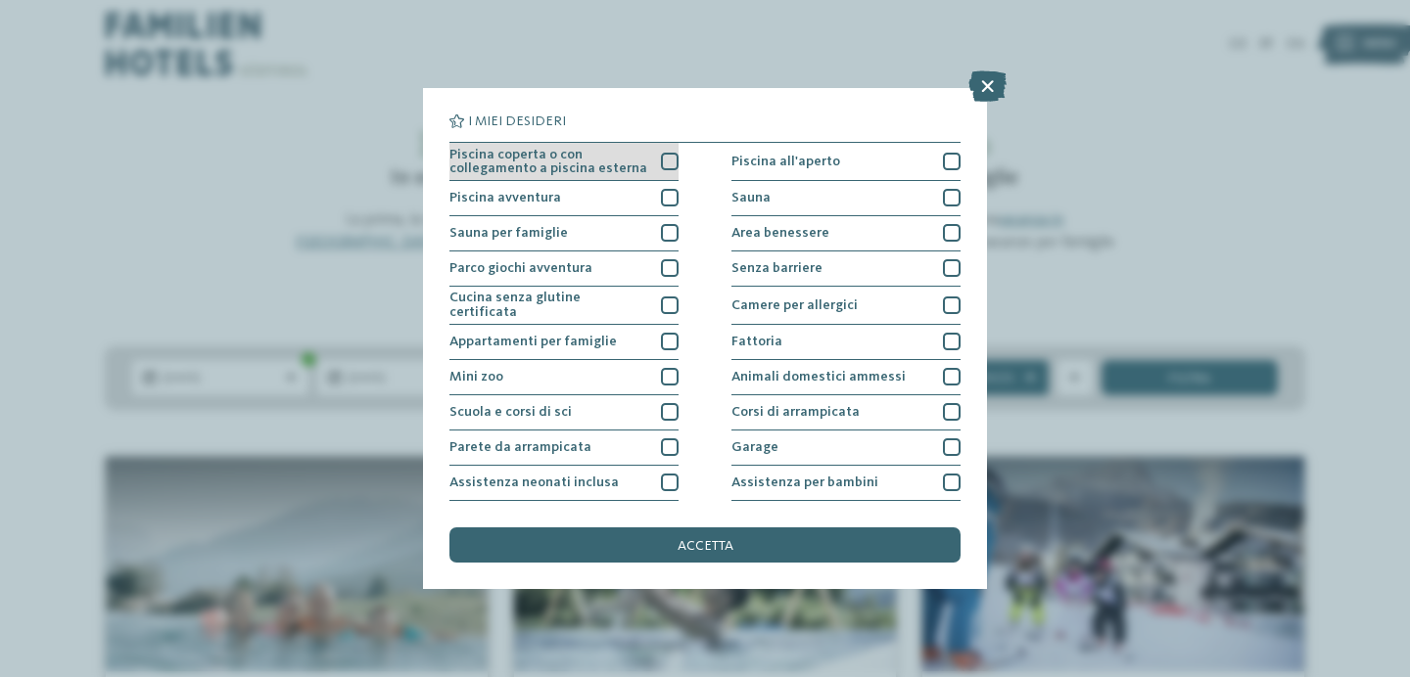
click at [658, 158] on div "Piscina coperta o con collegamento a piscina esterna" at bounding box center [563, 162] width 229 height 38
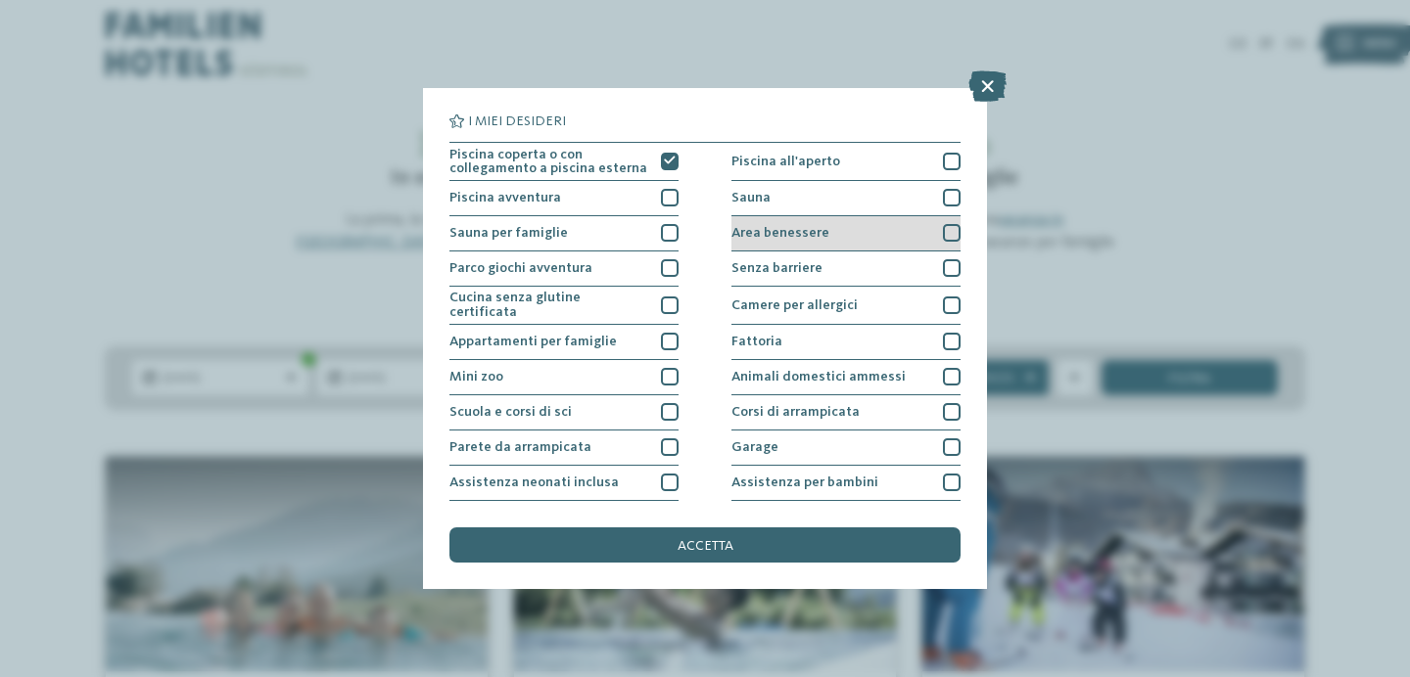
click at [953, 232] on div at bounding box center [952, 233] width 18 height 18
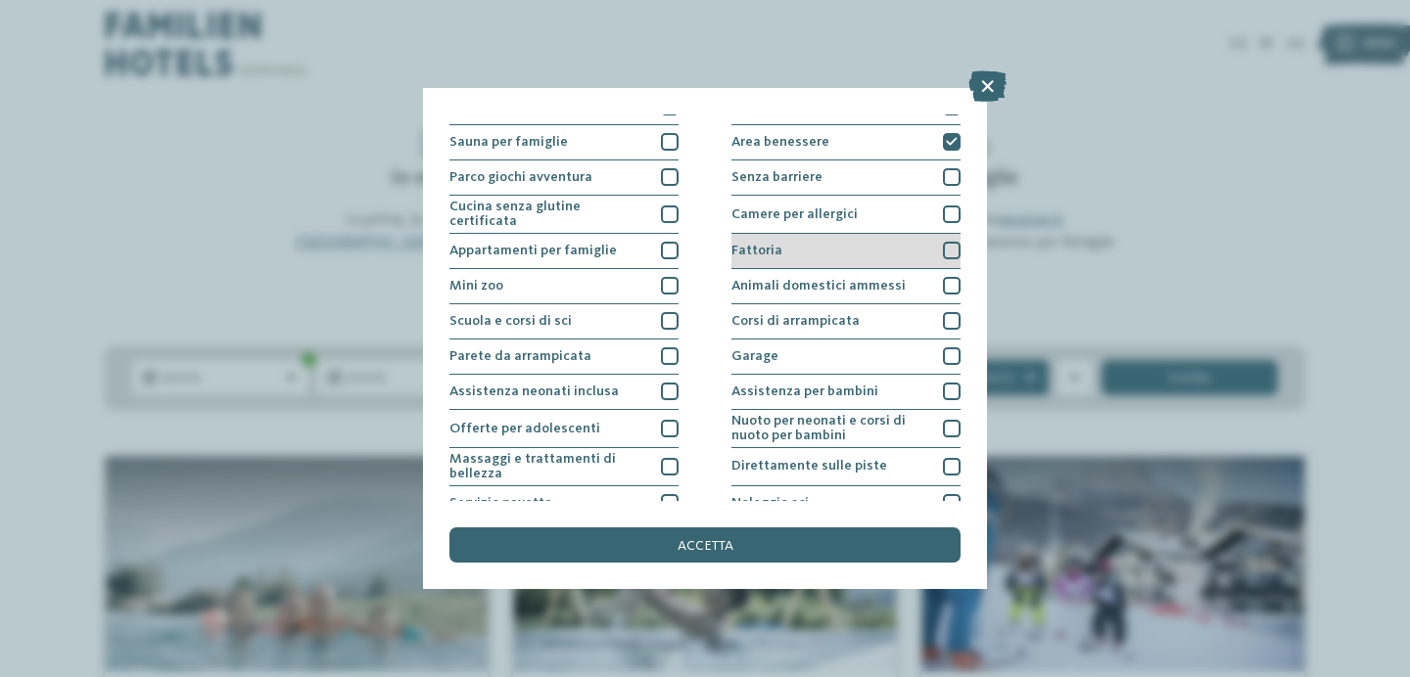
scroll to position [93, 0]
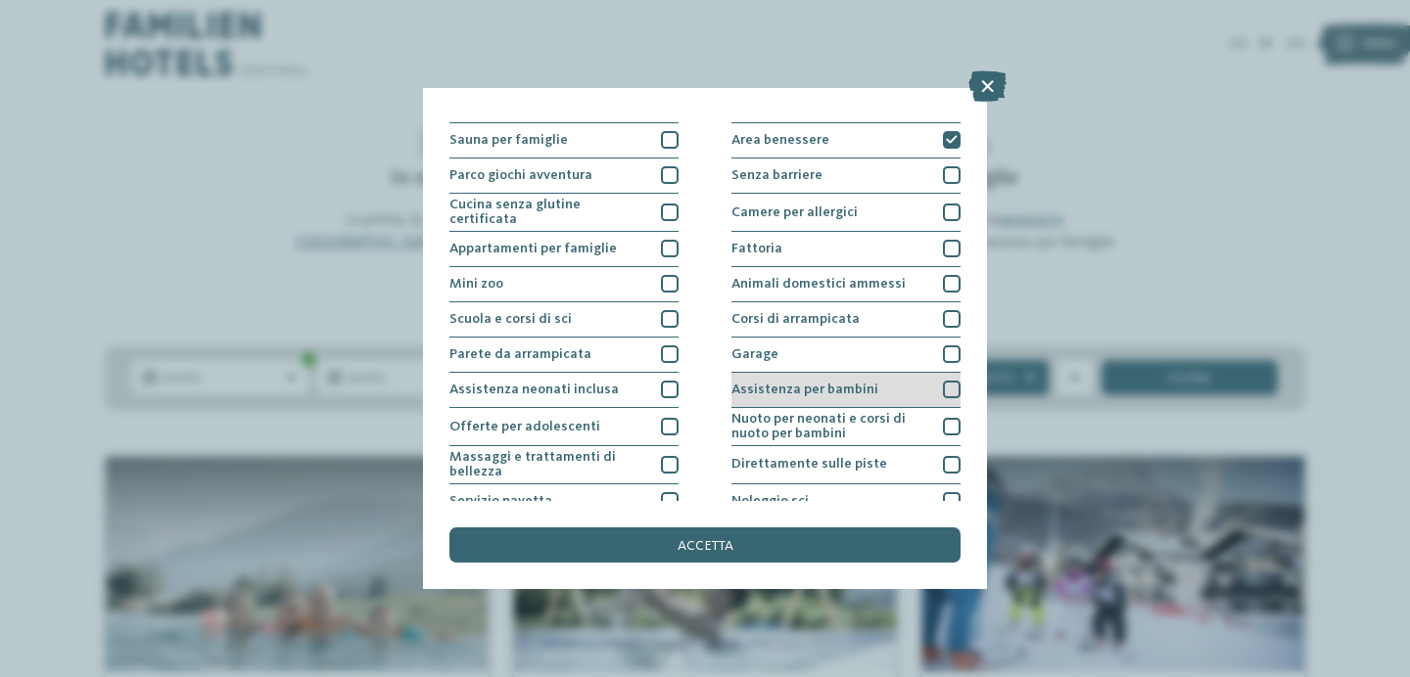
click at [954, 386] on div at bounding box center [952, 390] width 18 height 18
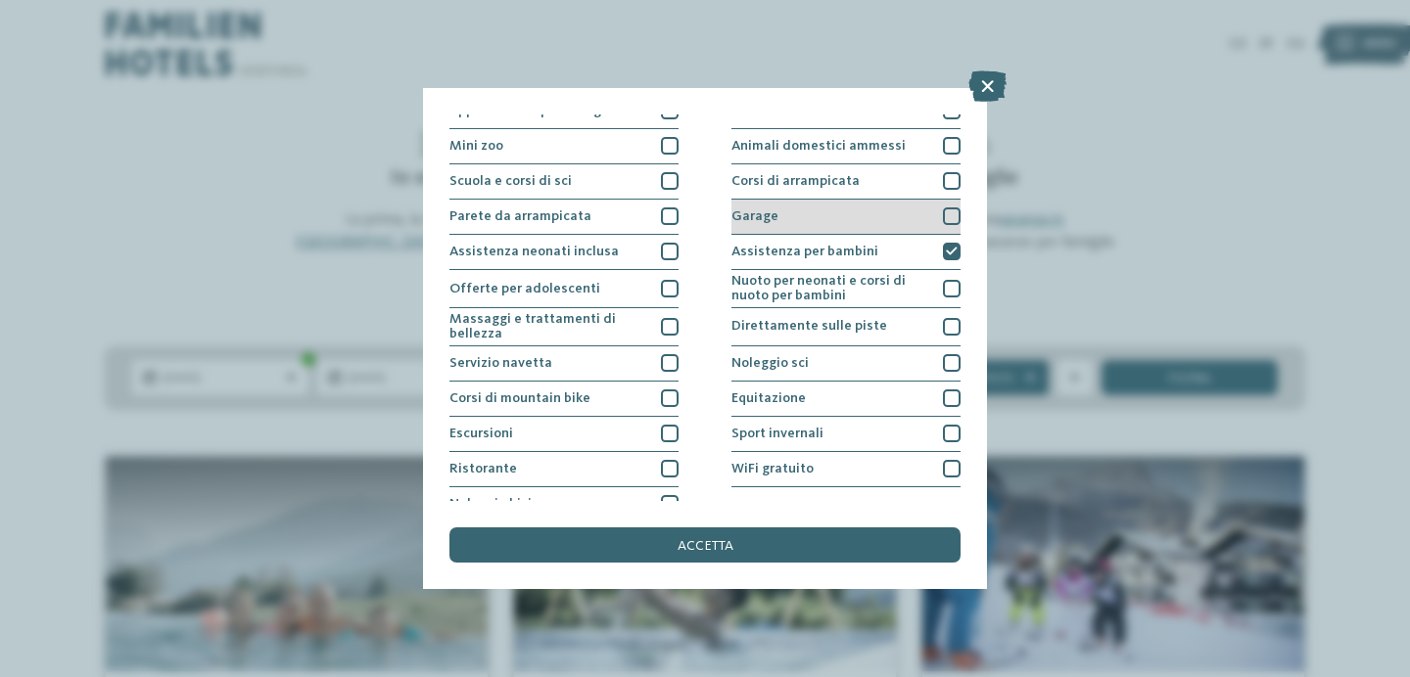
scroll to position [250, 0]
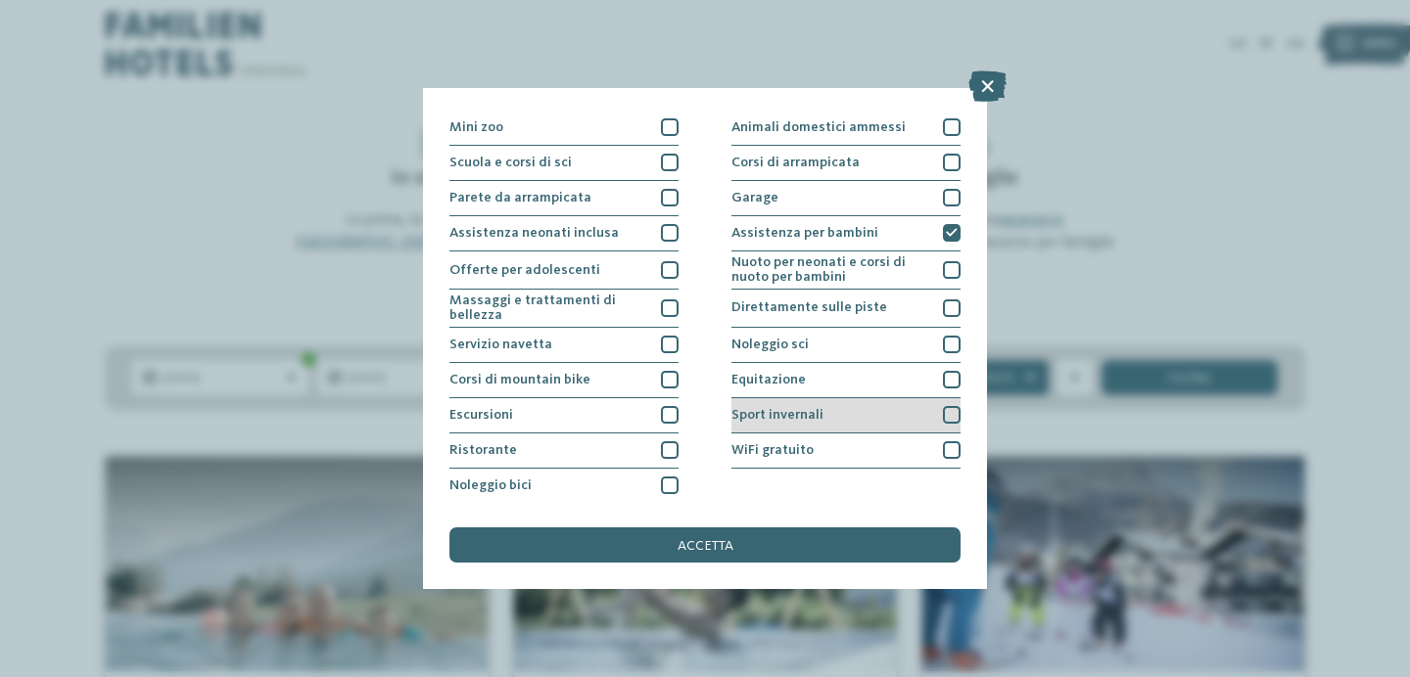
click at [953, 411] on div at bounding box center [952, 415] width 18 height 18
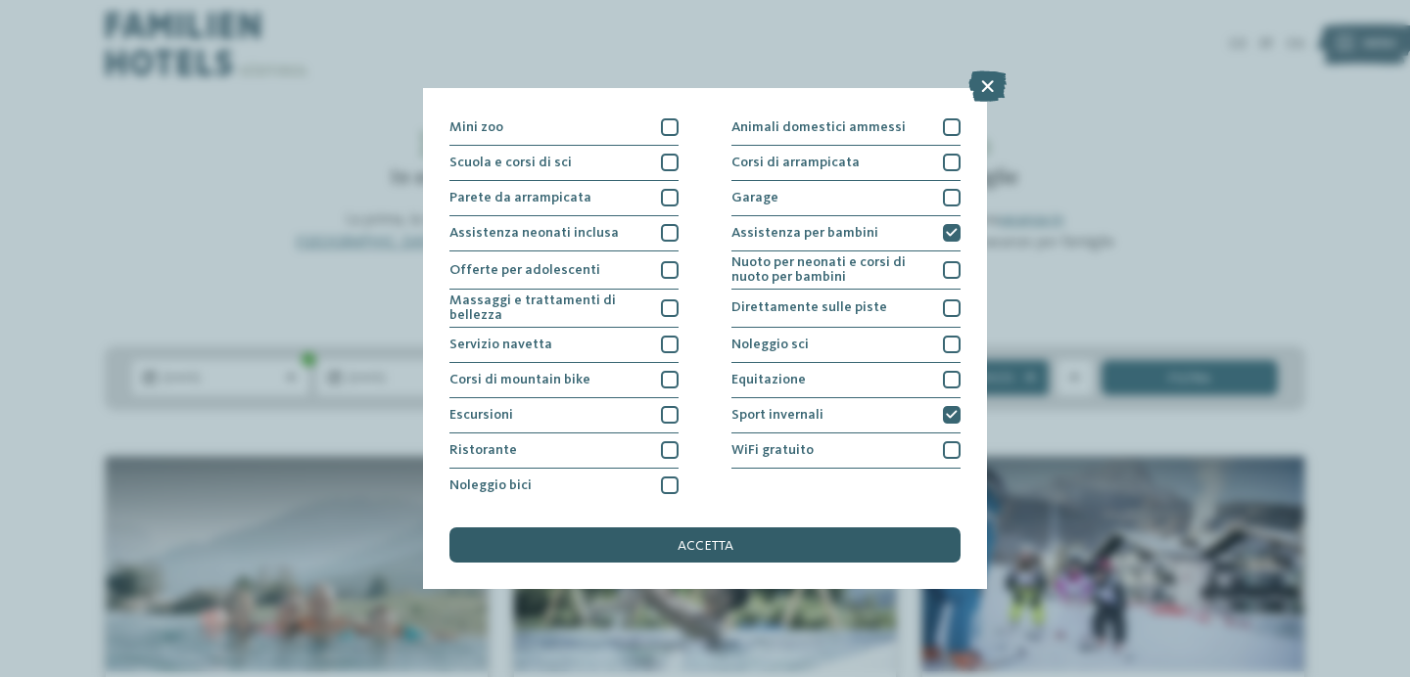
click at [792, 543] on div "accetta" at bounding box center [704, 545] width 511 height 35
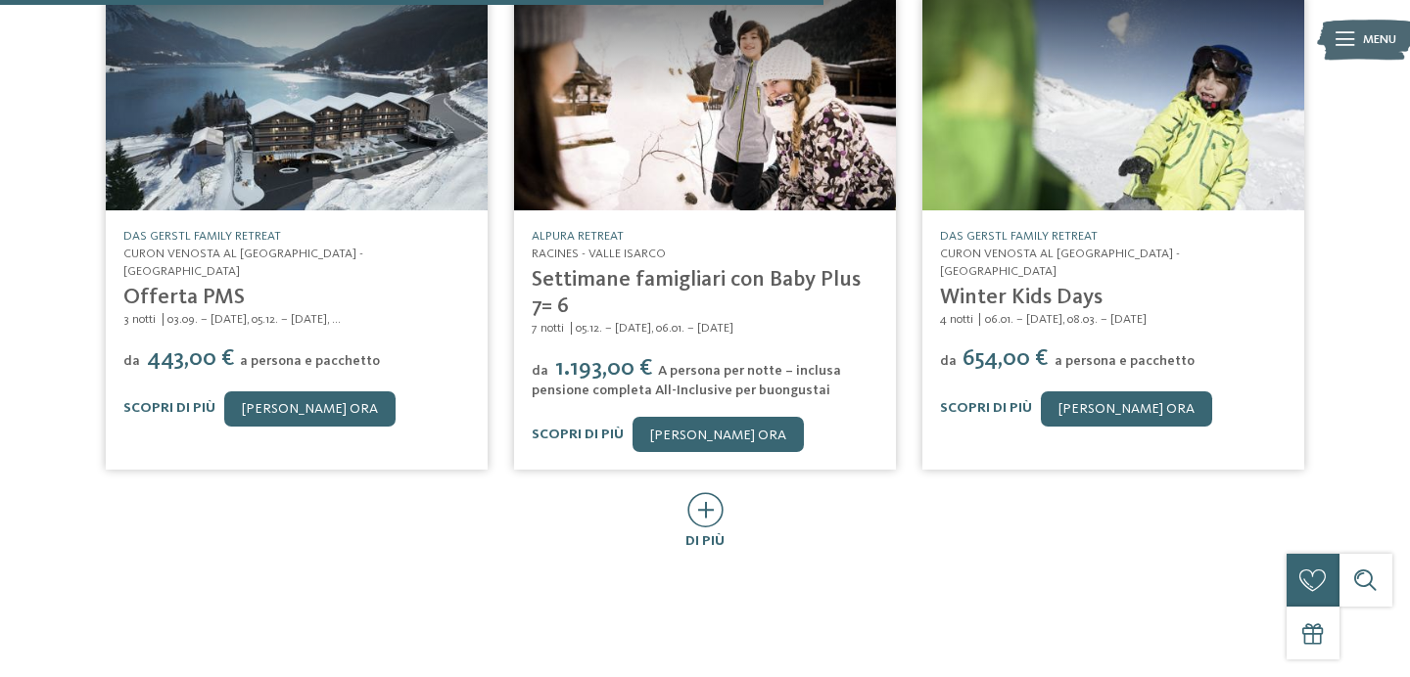
scroll to position [1135, 0]
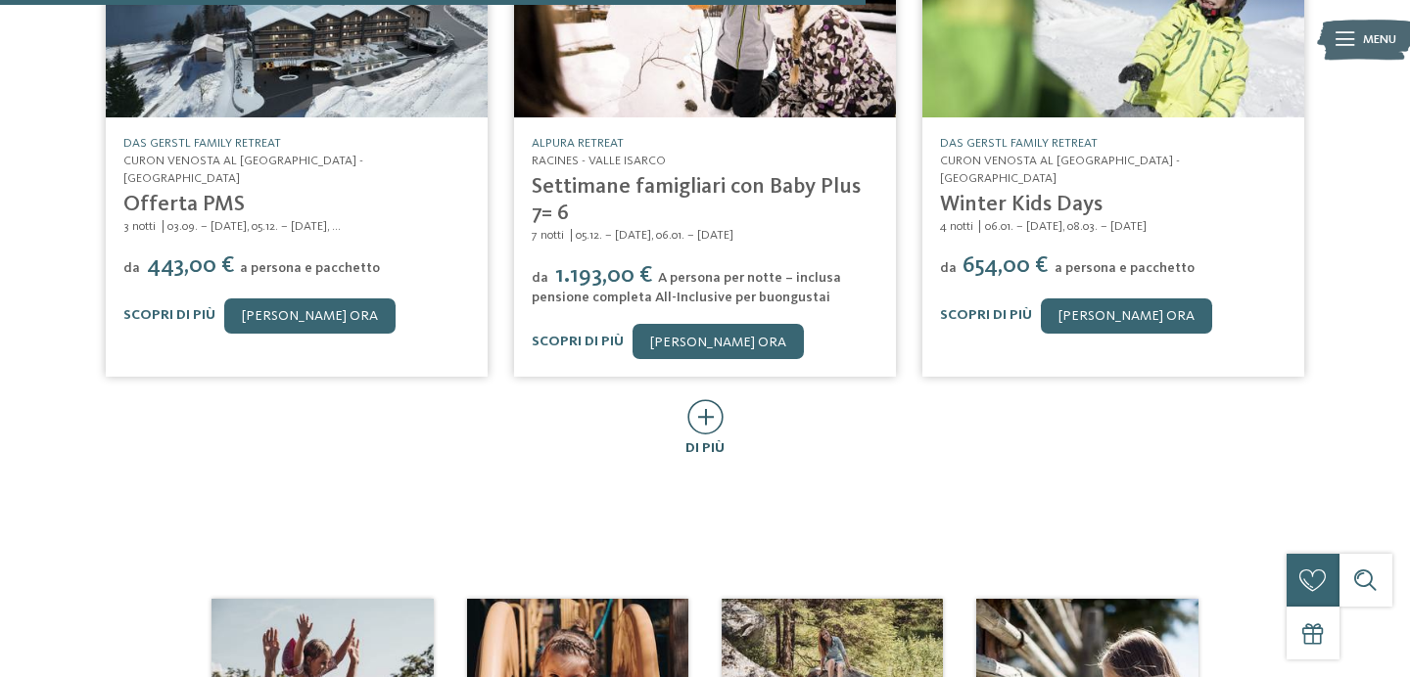
click at [701, 399] on icon at bounding box center [705, 416] width 36 height 35
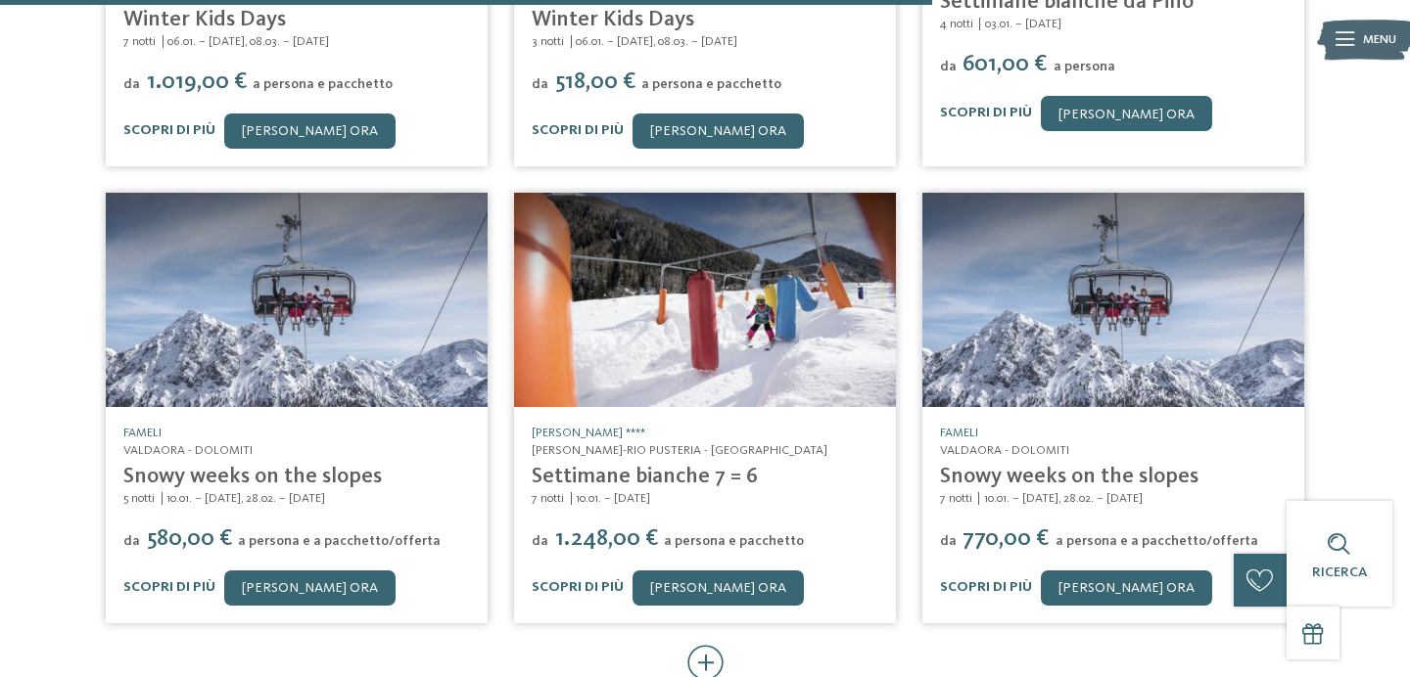
scroll to position [1849, 0]
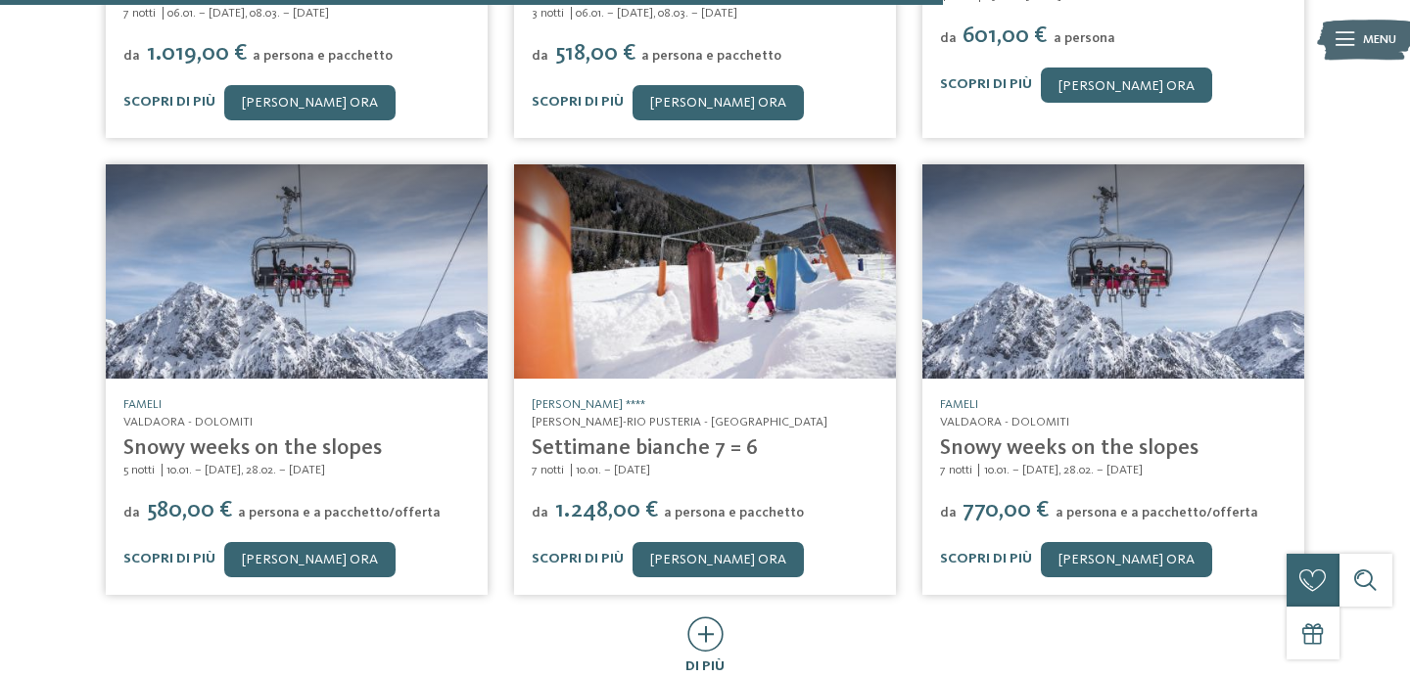
click at [709, 617] on icon at bounding box center [705, 634] width 36 height 35
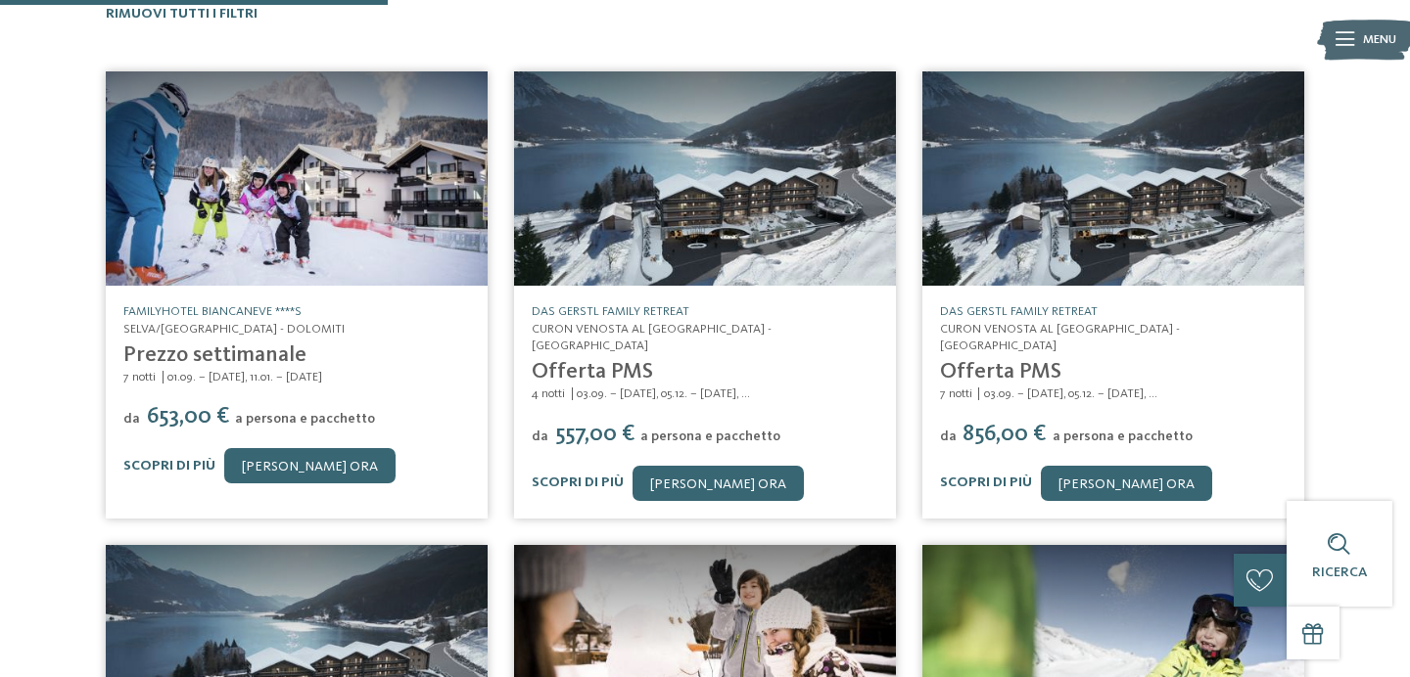
scroll to position [0, 0]
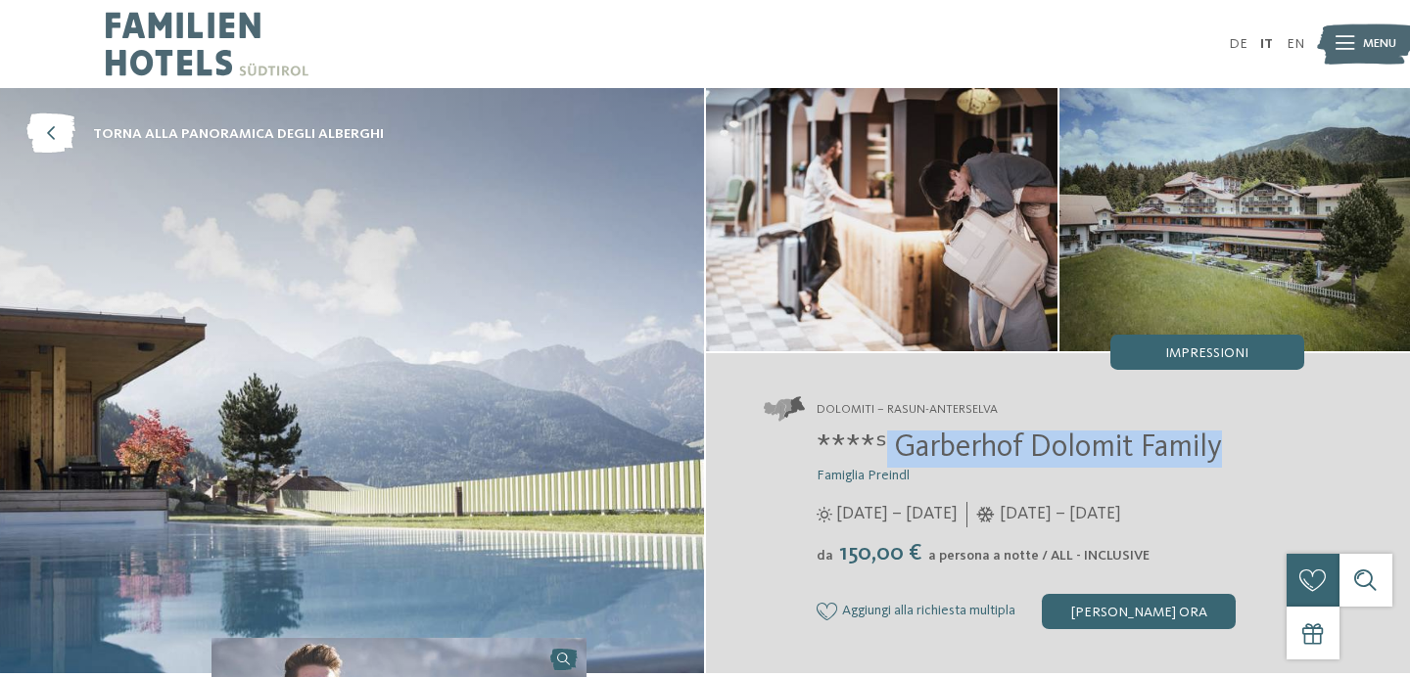
click at [881, 438] on h2 "****ˢ Garberhof Dolomit Family" at bounding box center [1059, 449] width 487 height 37
copy span "Garberhof Dolomit Family"
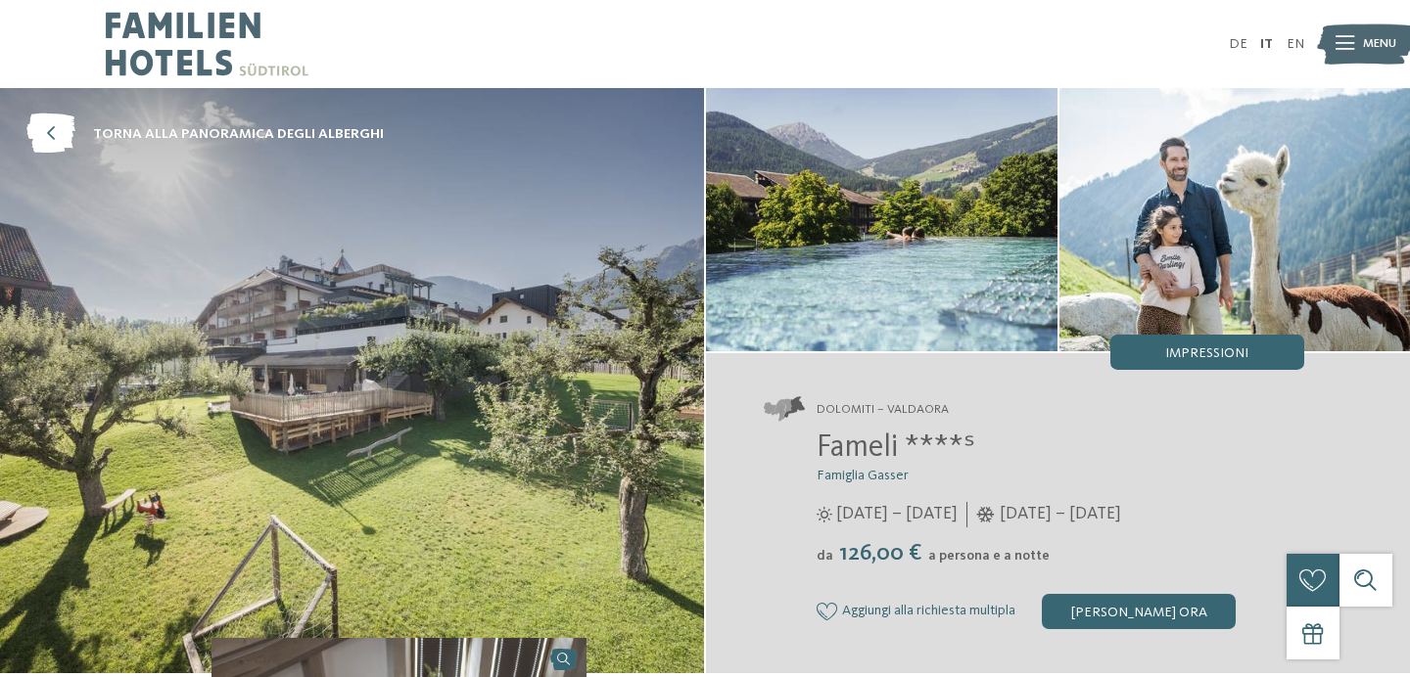
click at [818, 444] on span "Fameli ****ˢ" at bounding box center [895, 448] width 159 height 31
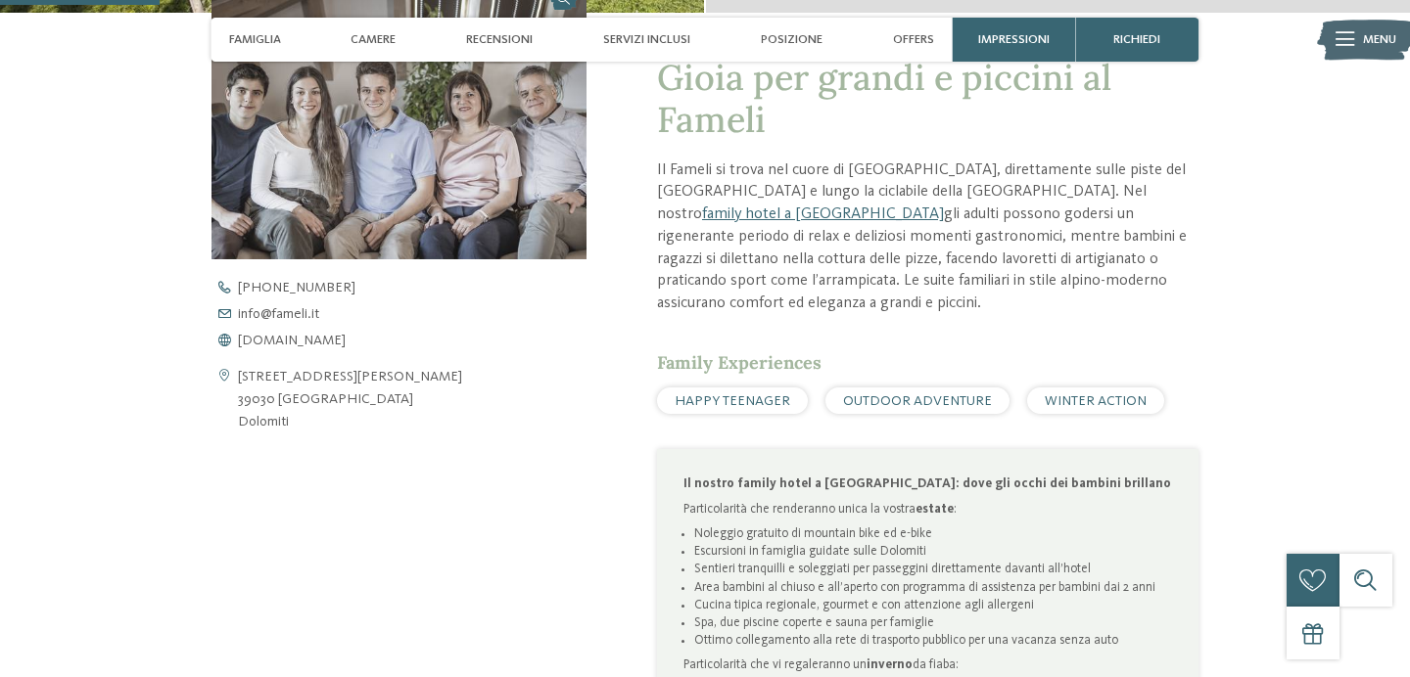
scroll to position [647, 0]
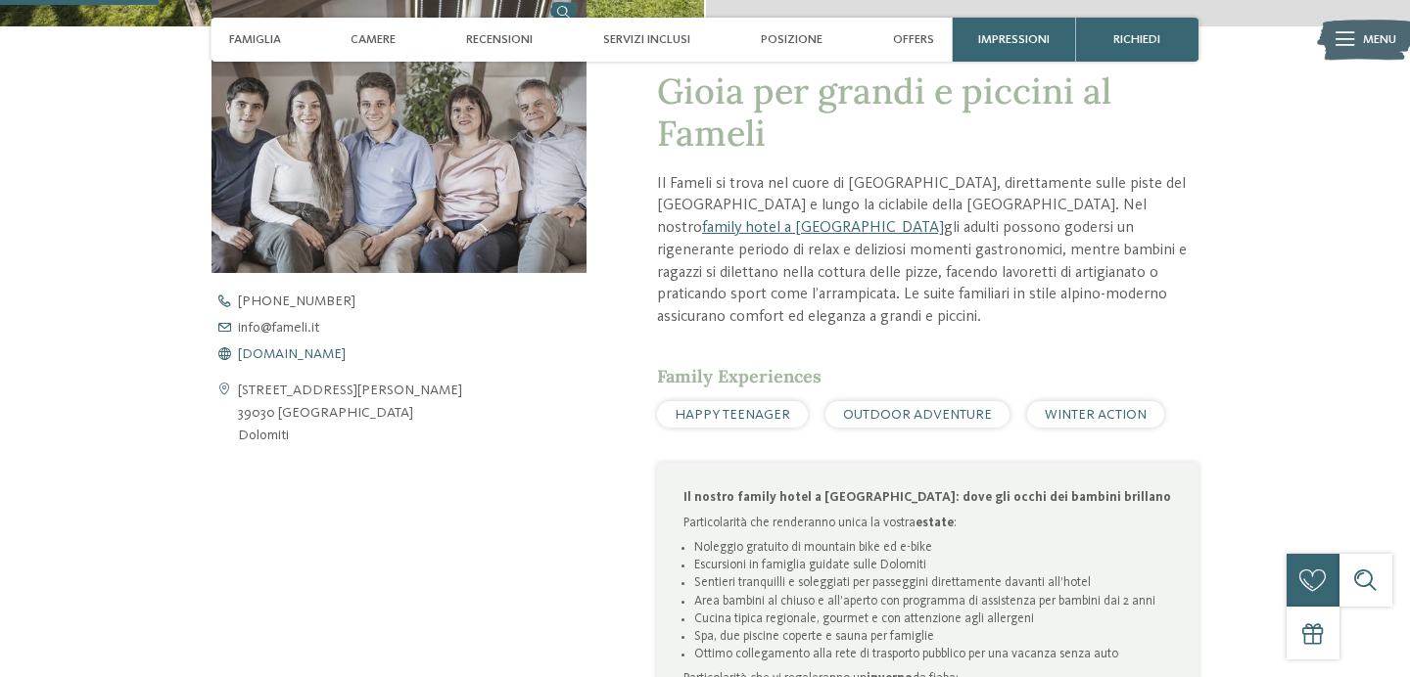
click at [288, 359] on span "[DOMAIN_NAME]" at bounding box center [292, 354] width 108 height 14
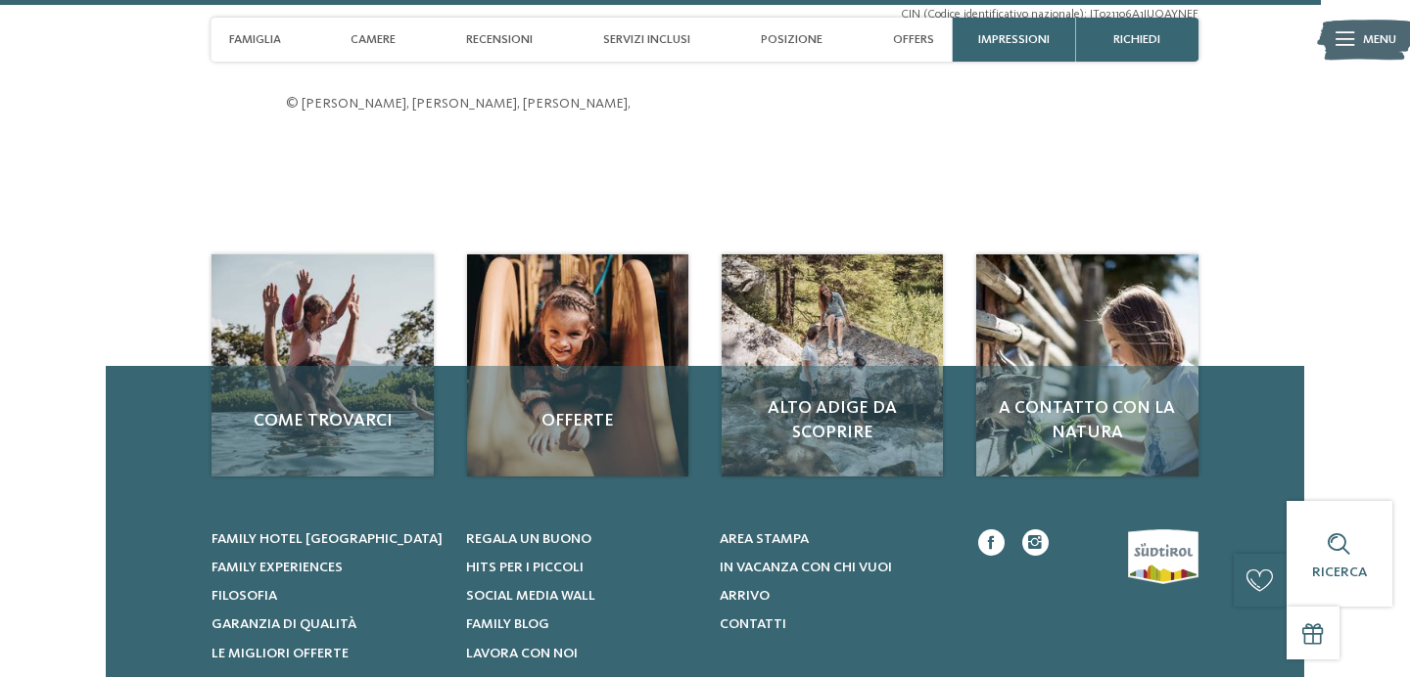
scroll to position [5272, 0]
